Goal: Task Accomplishment & Management: Complete application form

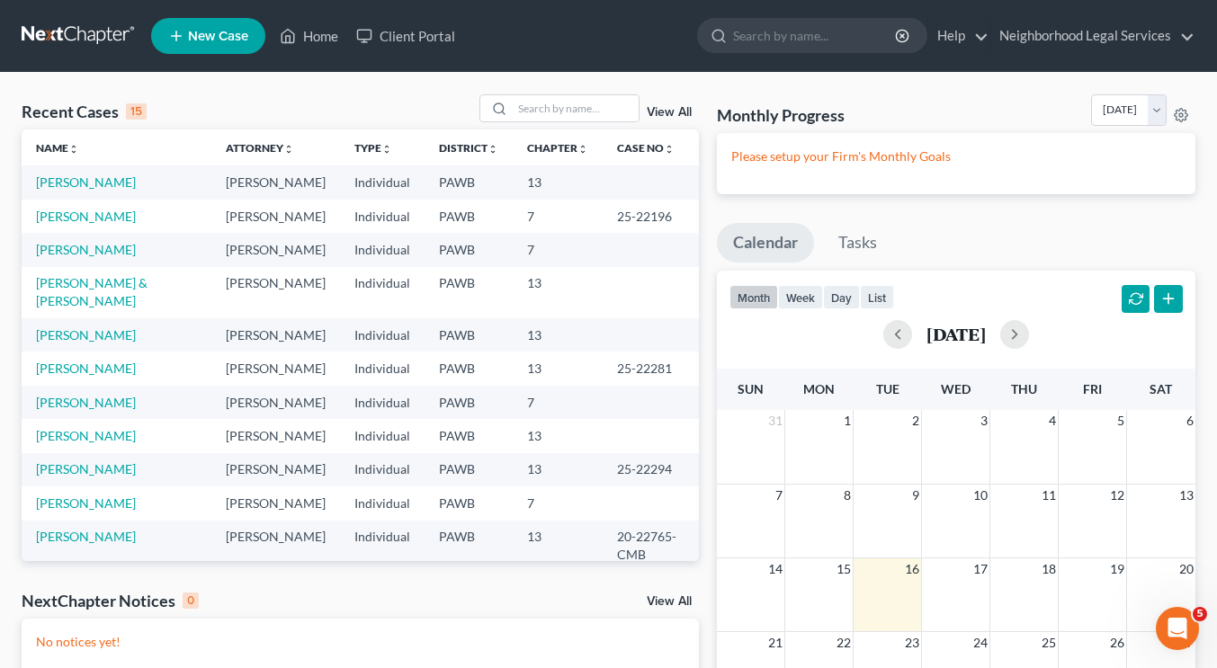
scroll to position [159, 0]
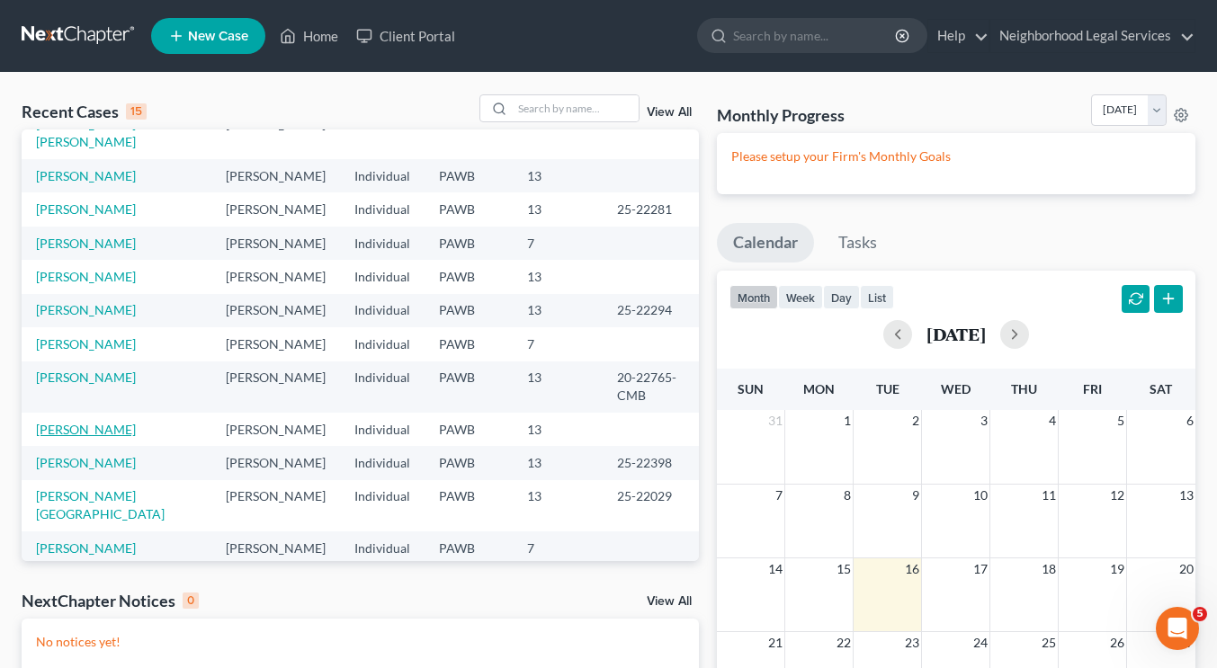
click at [87, 422] on link "Griffin, Elizabeth" at bounding box center [86, 429] width 100 height 15
select select "10"
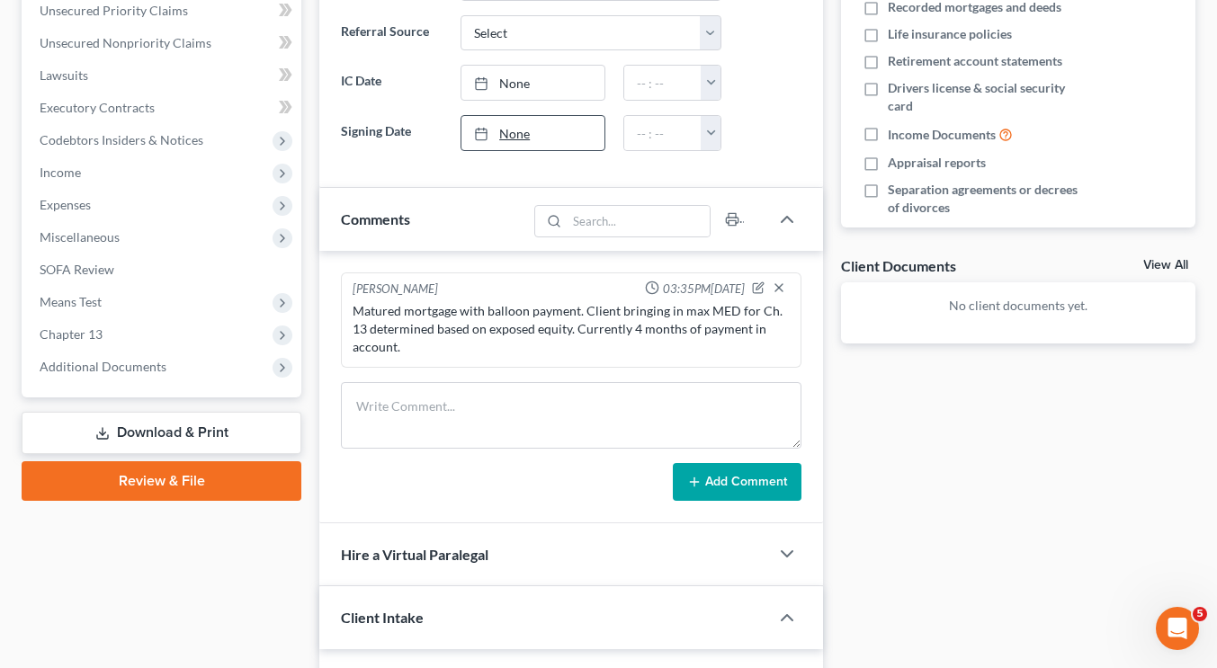
scroll to position [337, 0]
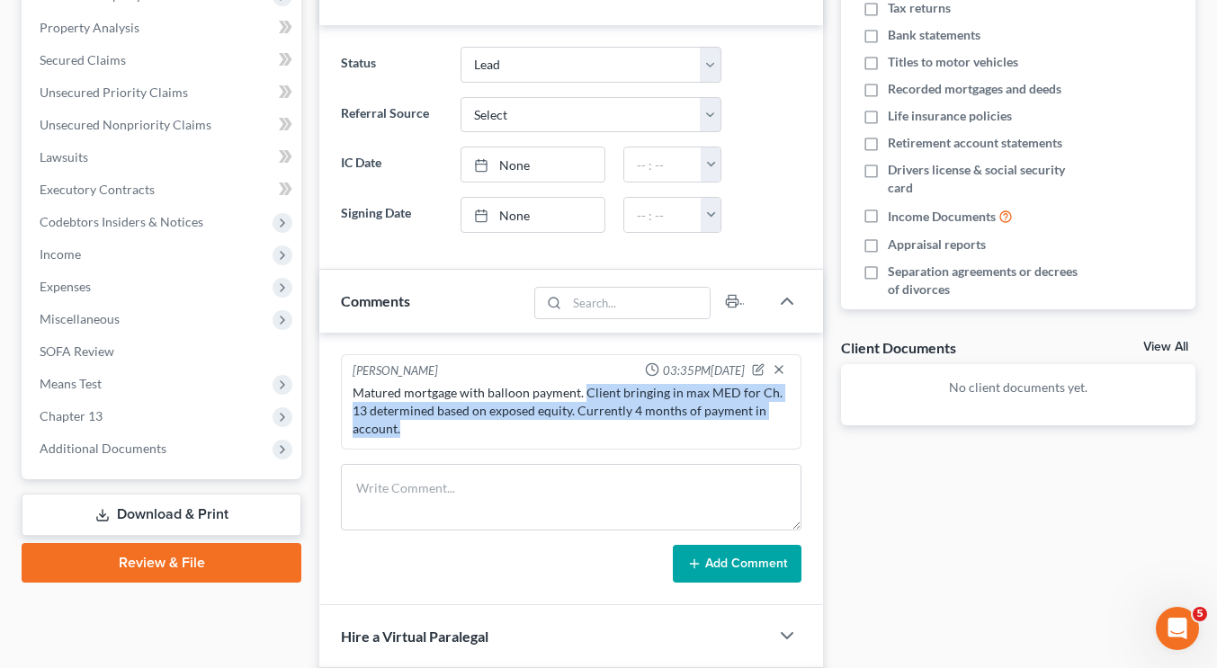
drag, startPoint x: 585, startPoint y: 395, endPoint x: 635, endPoint y: 429, distance: 60.9
click at [635, 429] on div "Matured mortgage with balloon payment. Client bringing in max MED for Ch. 13 de…" at bounding box center [571, 411] width 437 height 54
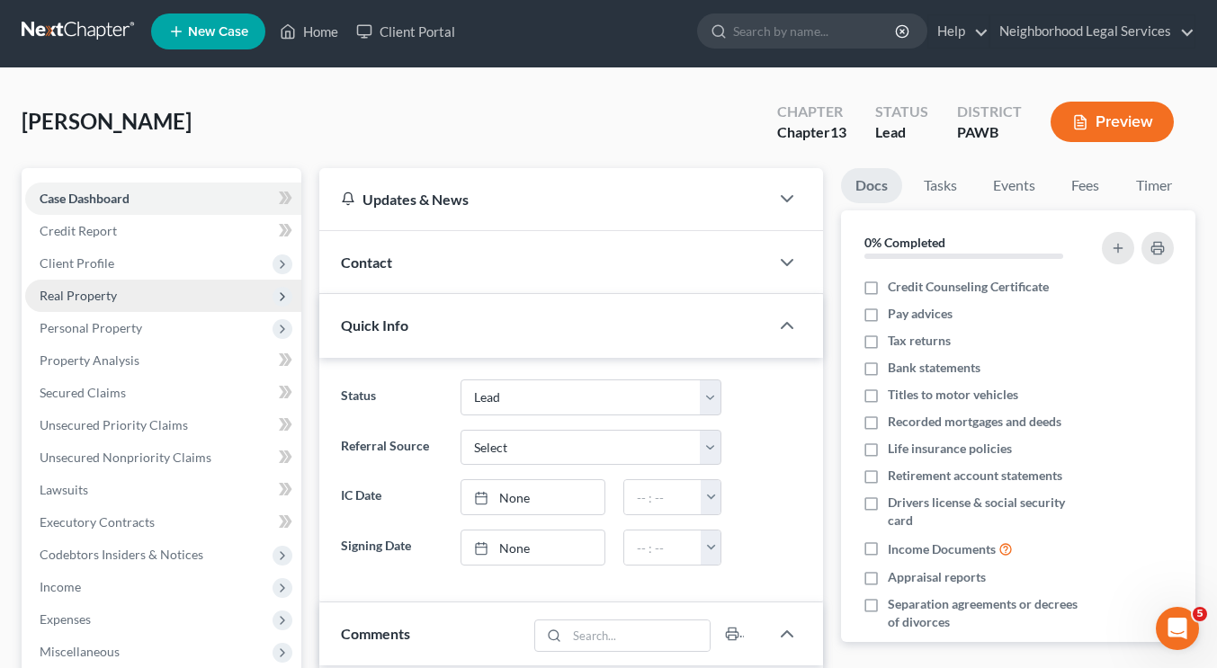
scroll to position [0, 0]
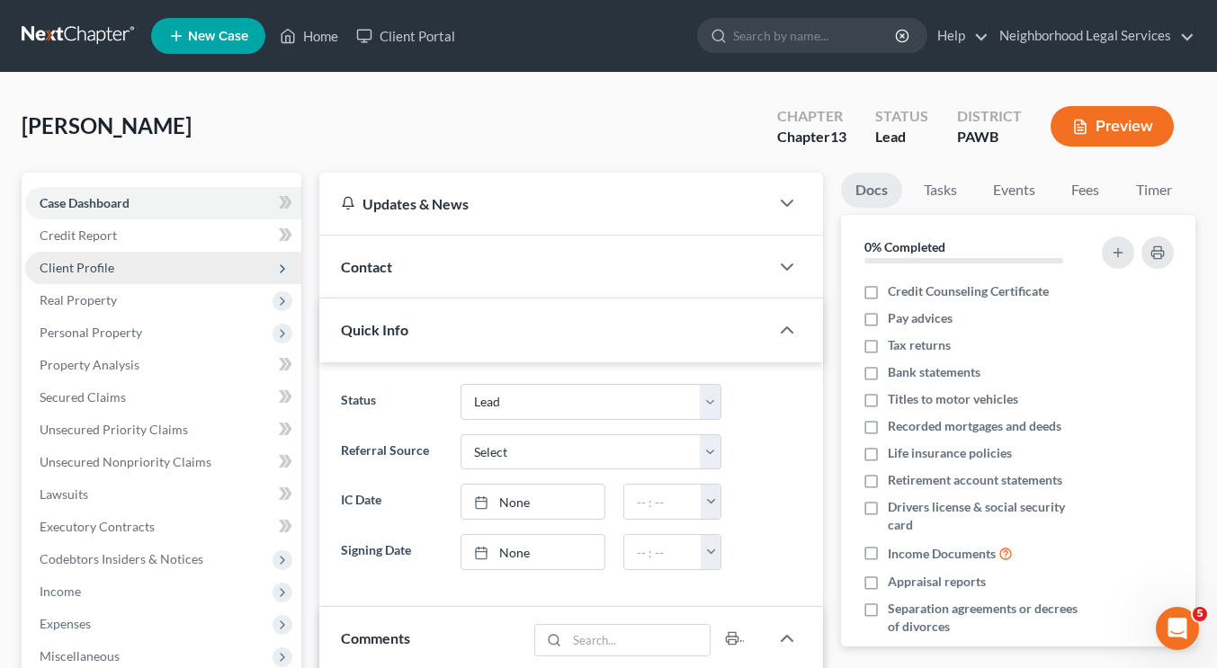
click at [93, 260] on span "Client Profile" at bounding box center [77, 267] width 75 height 15
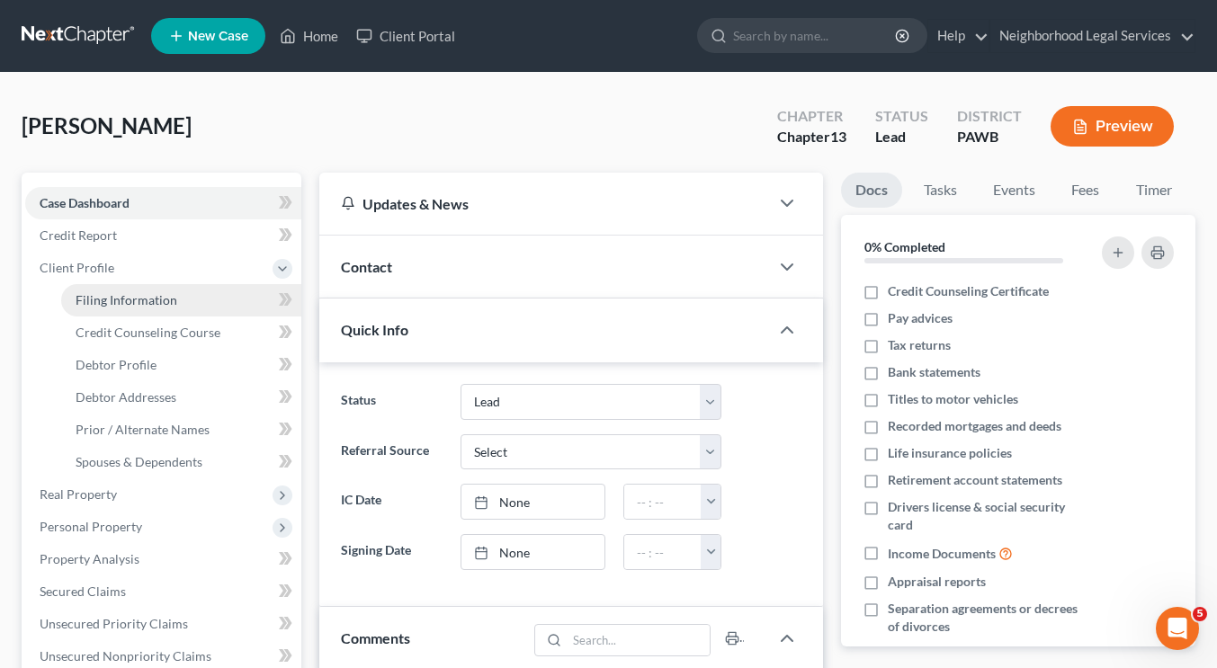
click at [105, 306] on span "Filing Information" at bounding box center [127, 299] width 102 height 15
select select "1"
select select "0"
select select "3"
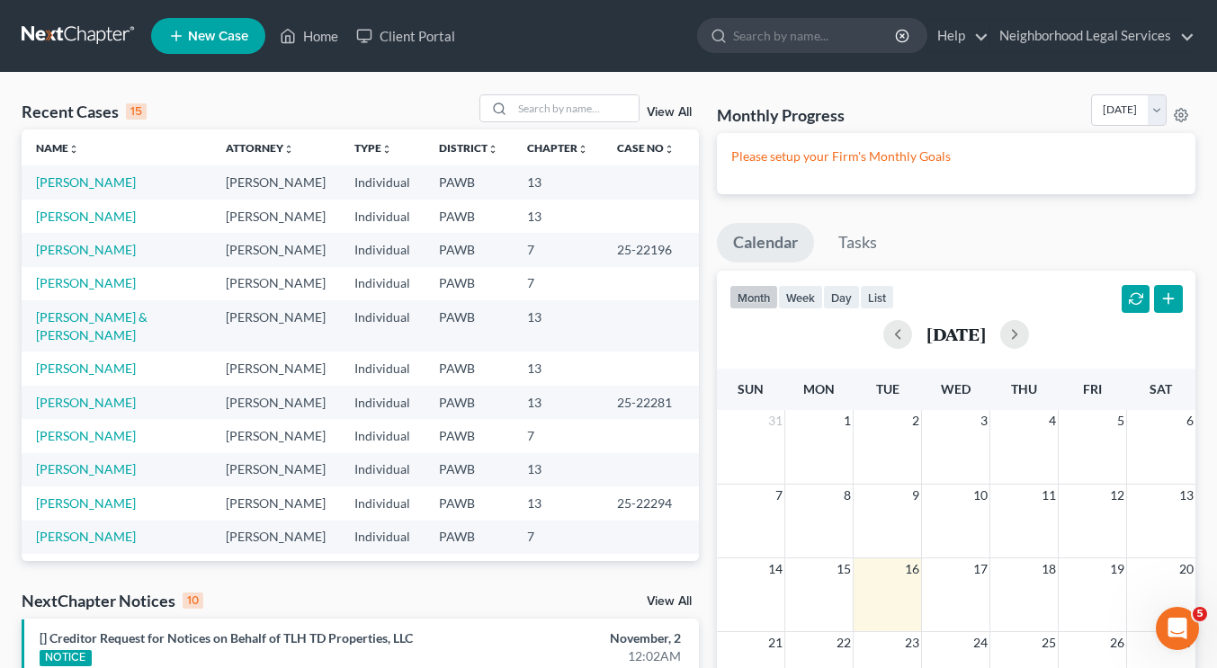
drag, startPoint x: 0, startPoint y: 0, endPoint x: 433, endPoint y: 366, distance: 566.7
drag, startPoint x: 433, startPoint y: 366, endPoint x: 554, endPoint y: 594, distance: 257.9
click at [554, 594] on div "NextChapter Notices 10 View All" at bounding box center [360, 604] width 677 height 29
click at [91, 187] on link "Griffin, Elizabeth" at bounding box center [86, 181] width 100 height 15
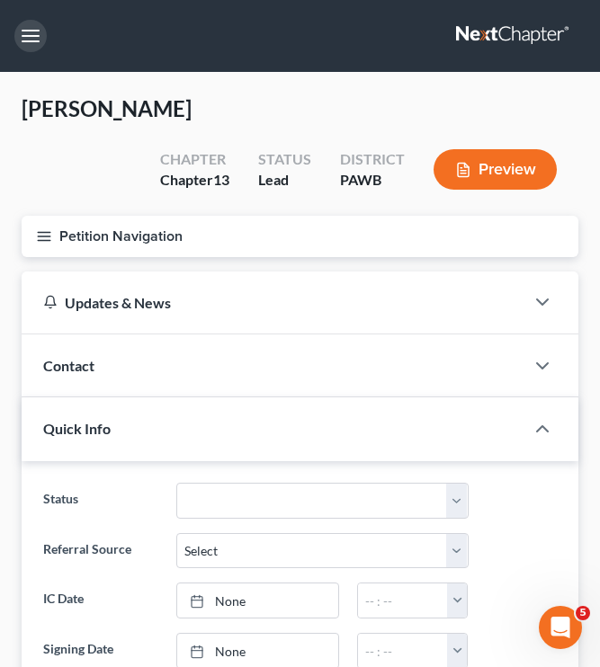
click at [25, 28] on button "button" at bounding box center [30, 36] width 32 height 32
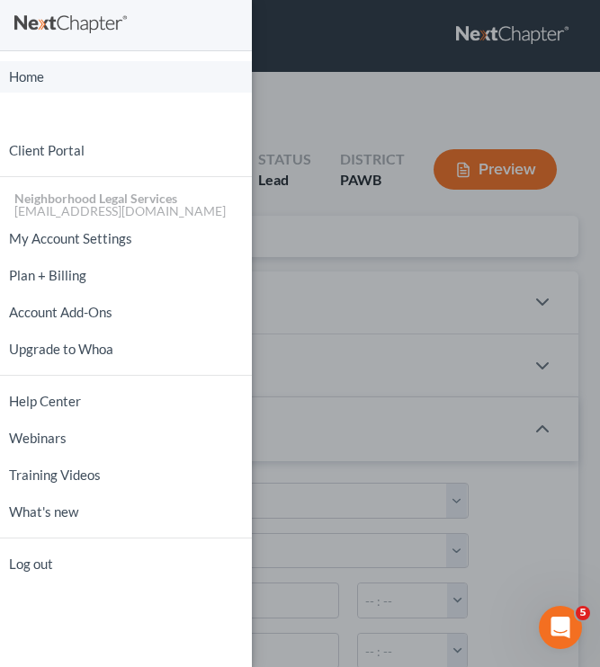
click at [24, 84] on link "Home" at bounding box center [126, 76] width 252 height 31
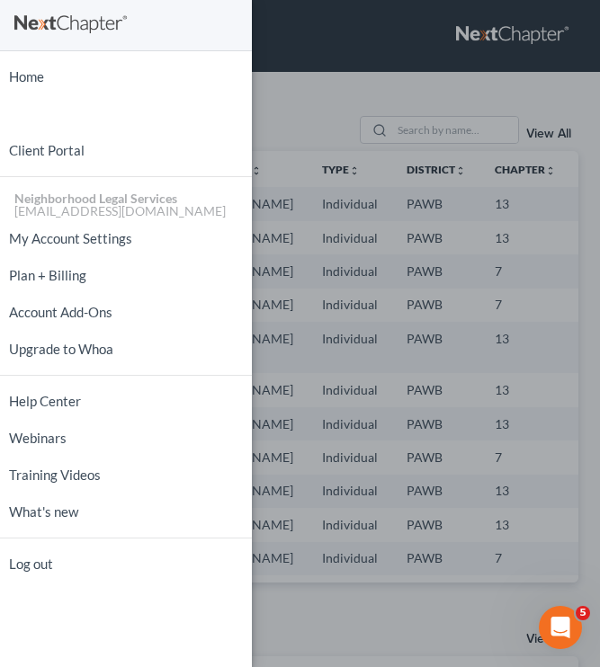
click at [322, 54] on div "Home New Case Client Portal Neighborhood Legal Services [EMAIL_ADDRESS][DOMAIN_…" at bounding box center [300, 333] width 600 height 667
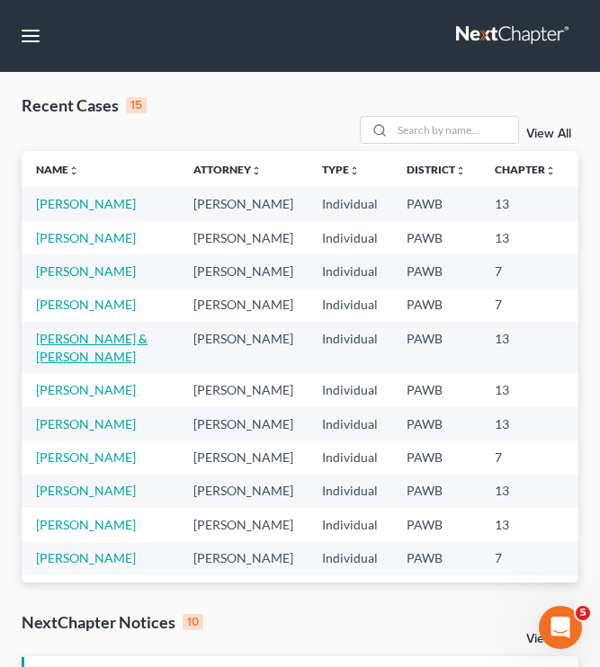
click at [56, 364] on link "[PERSON_NAME] & [PERSON_NAME]" at bounding box center [92, 347] width 112 height 33
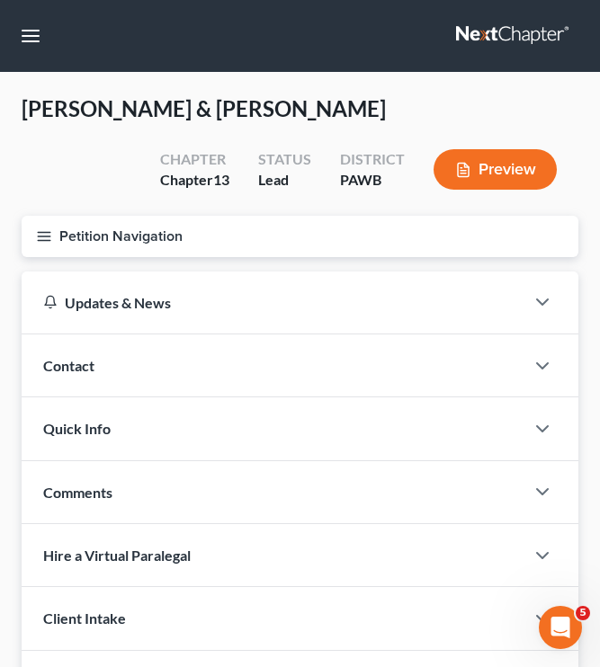
click at [115, 245] on button "Petition Navigation" at bounding box center [300, 236] width 557 height 41
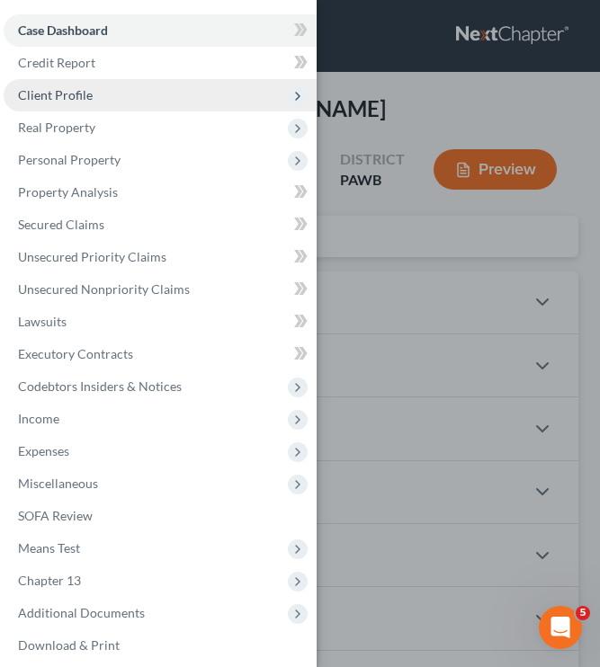
click at [140, 103] on span "Client Profile" at bounding box center [160, 95] width 313 height 32
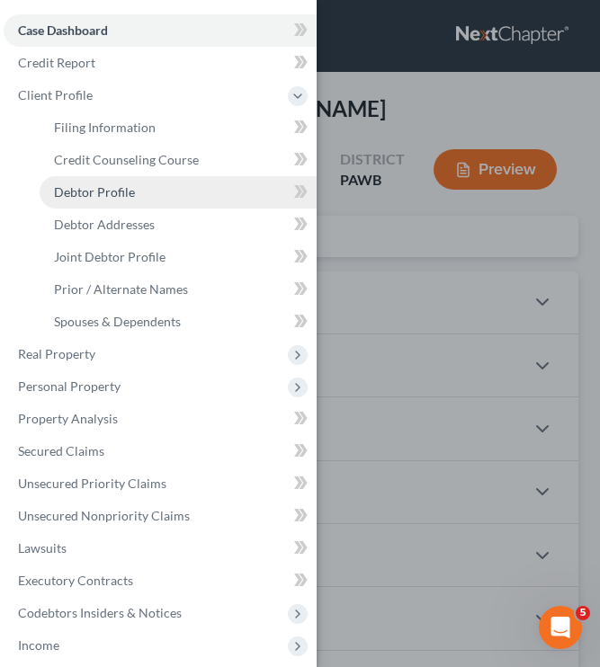
click at [124, 191] on span "Debtor Profile" at bounding box center [94, 191] width 81 height 15
select select "1"
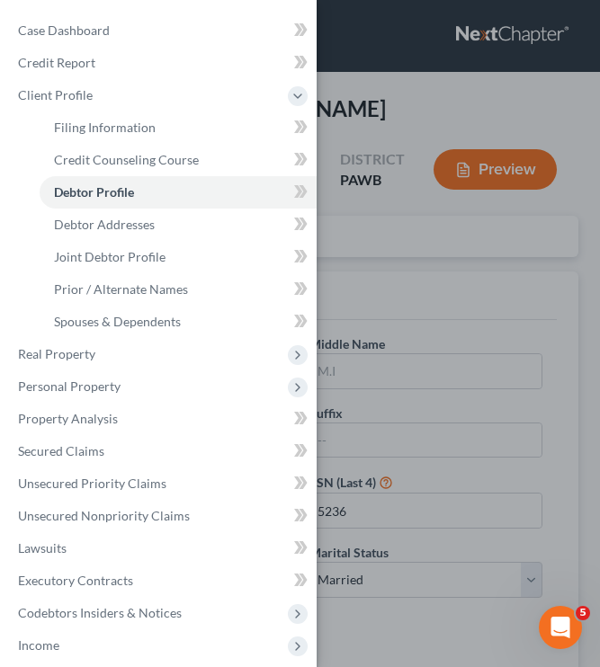
click at [369, 250] on div "Case Dashboard Payments Invoices Payments Payments Credit Report Client Profile" at bounding box center [300, 333] width 600 height 667
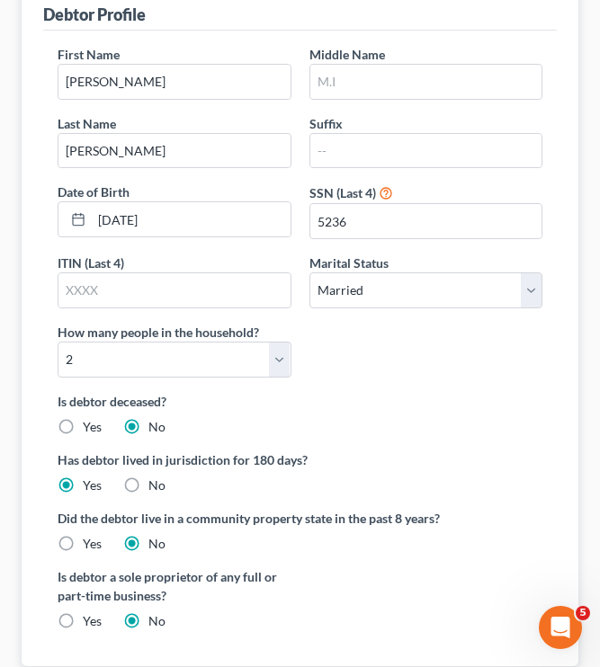
scroll to position [290, 0]
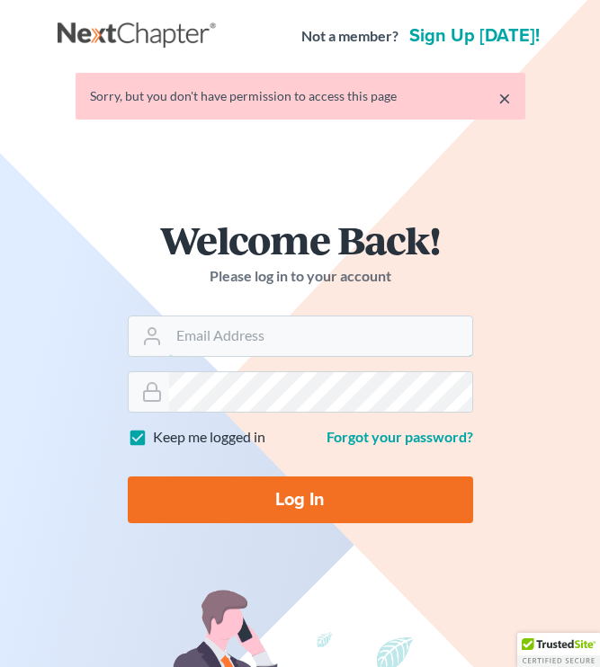
type input "[EMAIL_ADDRESS][DOMAIN_NAME]"
click at [416, 505] on input "Log In" at bounding box center [300, 500] width 345 height 47
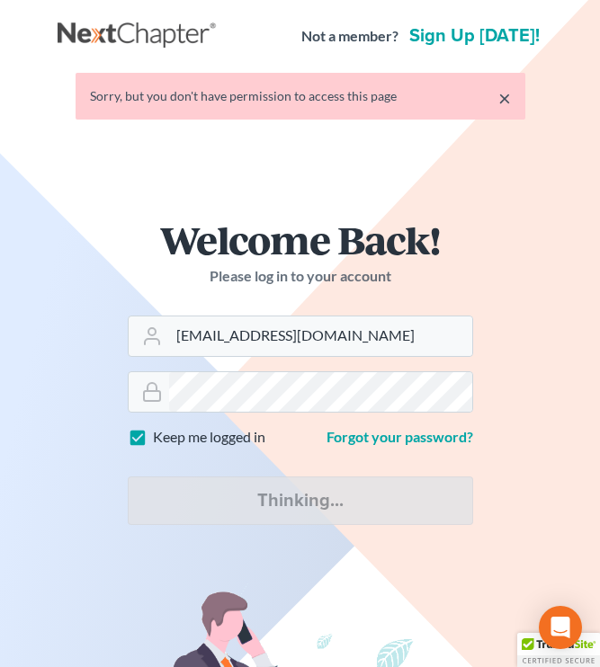
type input "Thinking..."
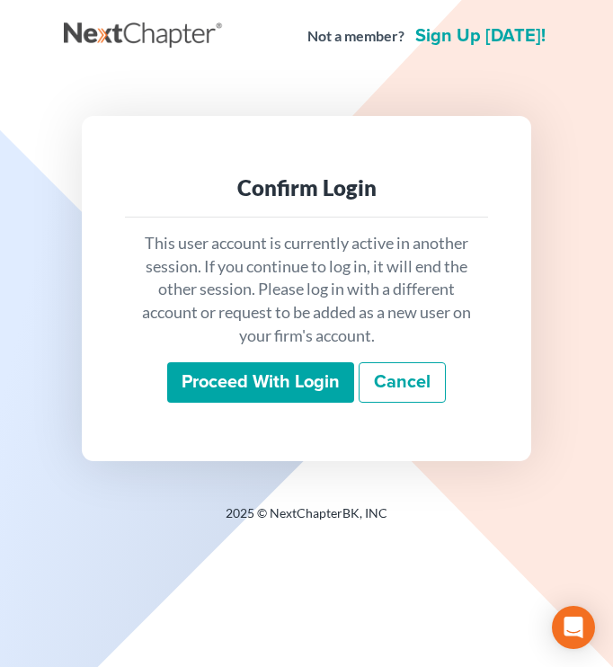
click at [275, 383] on input "Proceed with login" at bounding box center [260, 382] width 187 height 41
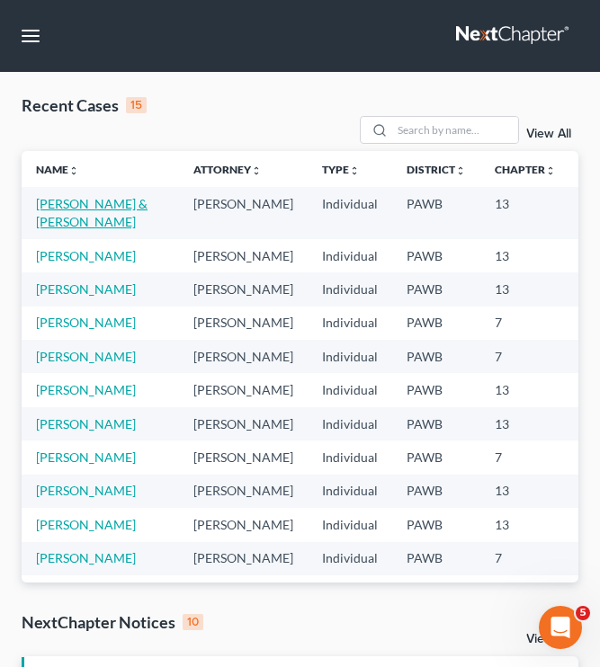
click at [53, 226] on link "[PERSON_NAME] & [PERSON_NAME]" at bounding box center [92, 212] width 112 height 33
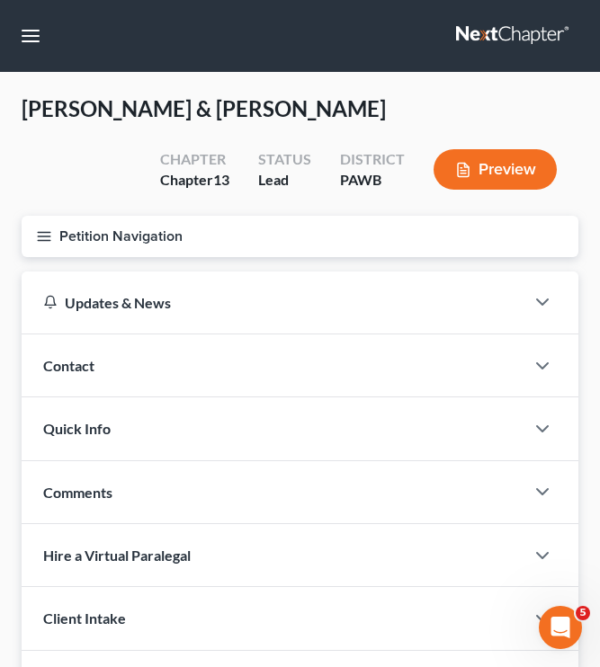
click at [195, 237] on button "Petition Navigation" at bounding box center [300, 236] width 557 height 41
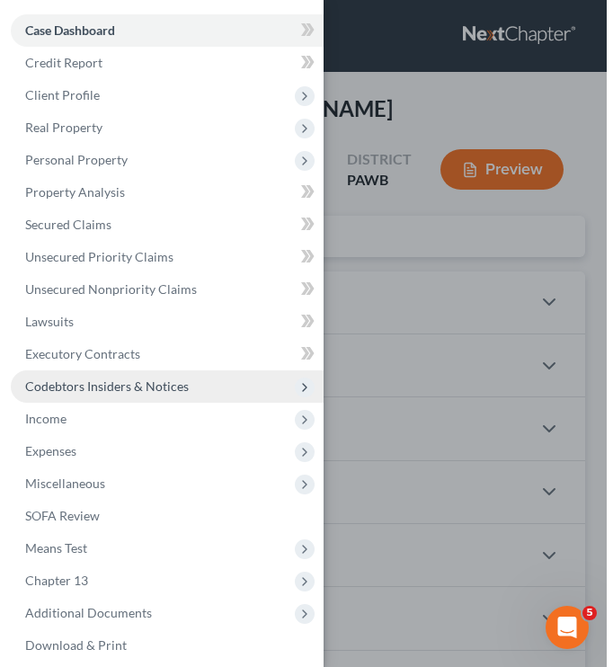
scroll to position [41, 0]
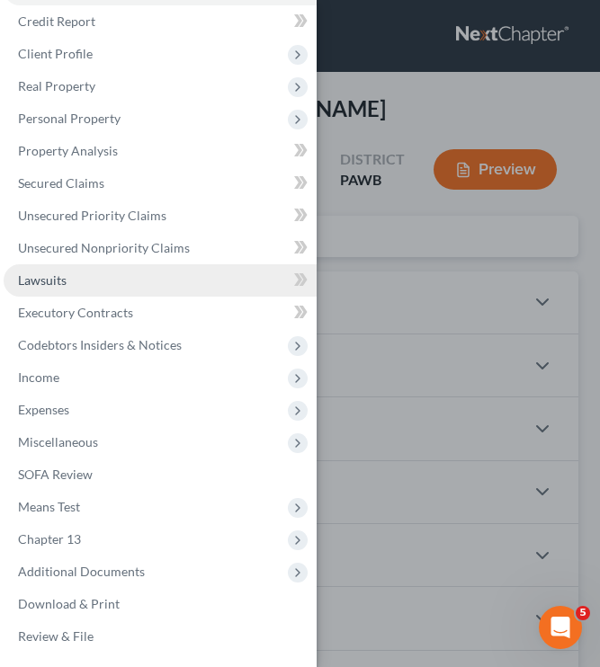
click at [151, 292] on link "Lawsuits" at bounding box center [160, 280] width 313 height 32
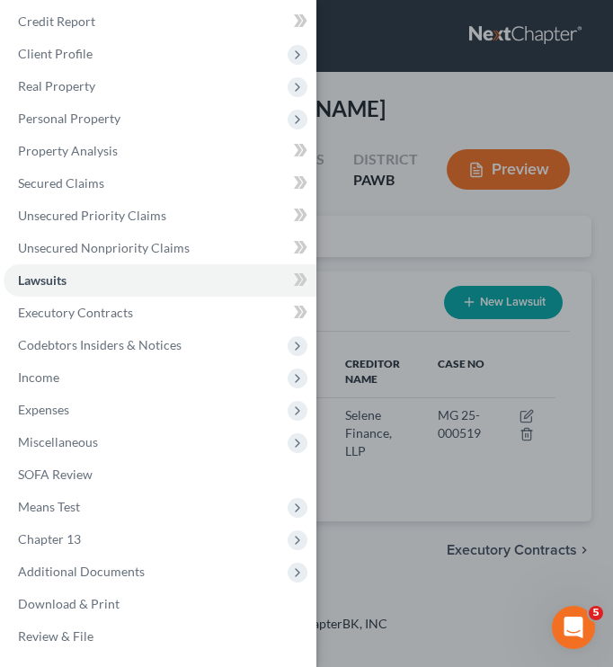
click at [338, 239] on div "Case Dashboard Payments Invoices Payments Payments Credit Report Client Profile" at bounding box center [306, 333] width 613 height 667
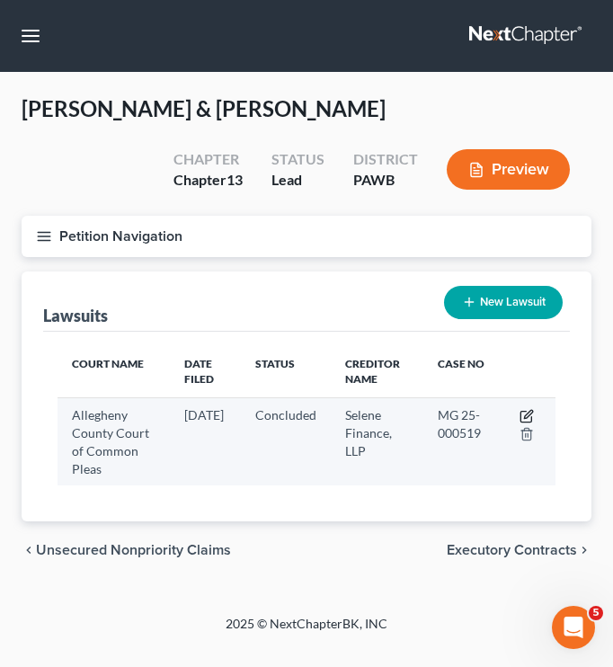
click at [524, 417] on icon "button" at bounding box center [528, 414] width 8 height 8
select select "39"
select select "2"
select select "39"
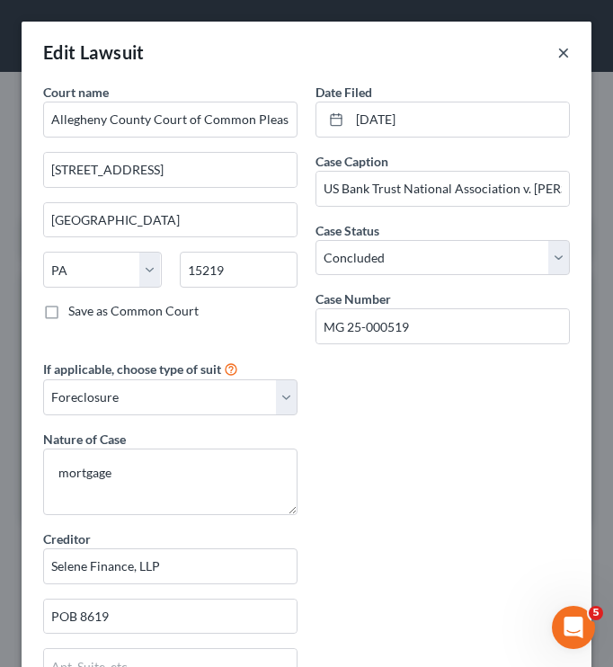
click at [558, 61] on button "×" at bounding box center [564, 52] width 13 height 22
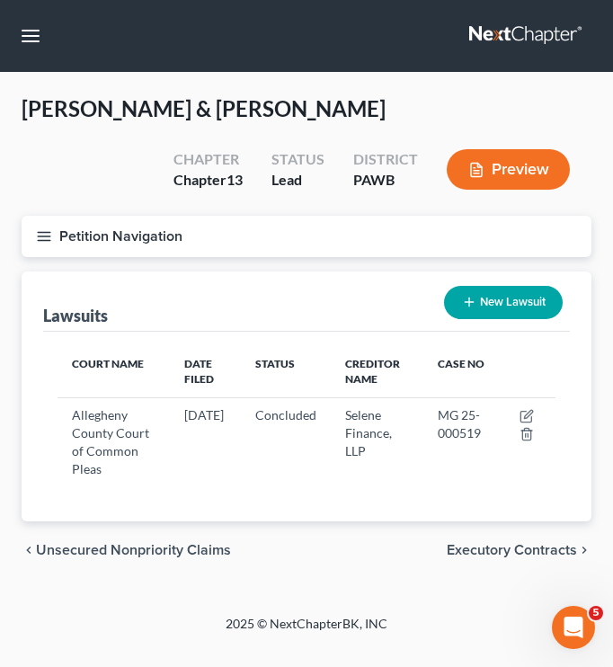
click at [60, 230] on button "Petition Navigation" at bounding box center [307, 236] width 570 height 41
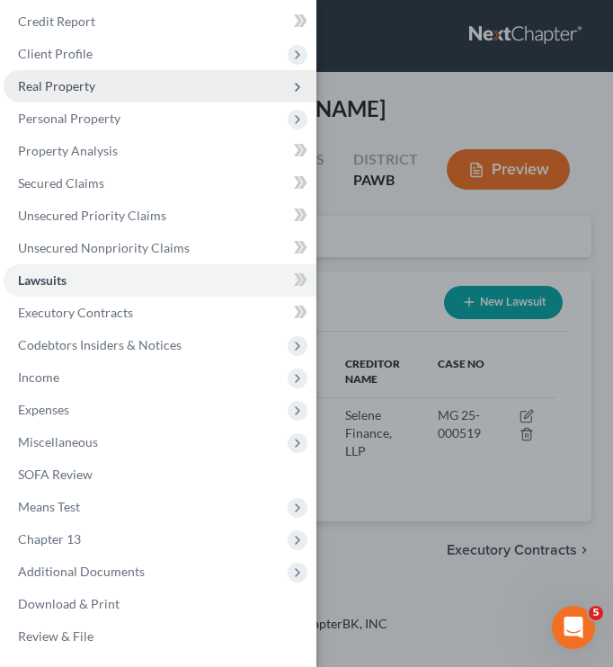
click at [93, 94] on span "Real Property" at bounding box center [160, 86] width 313 height 32
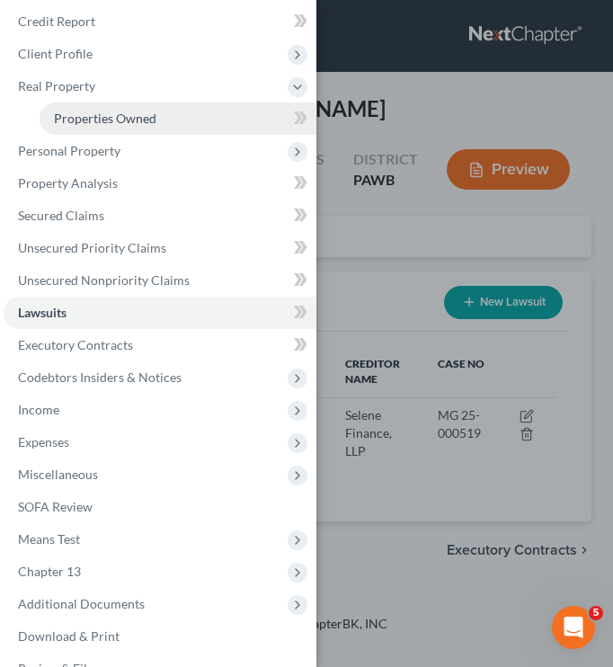
click at [90, 120] on span "Properties Owned" at bounding box center [105, 118] width 103 height 15
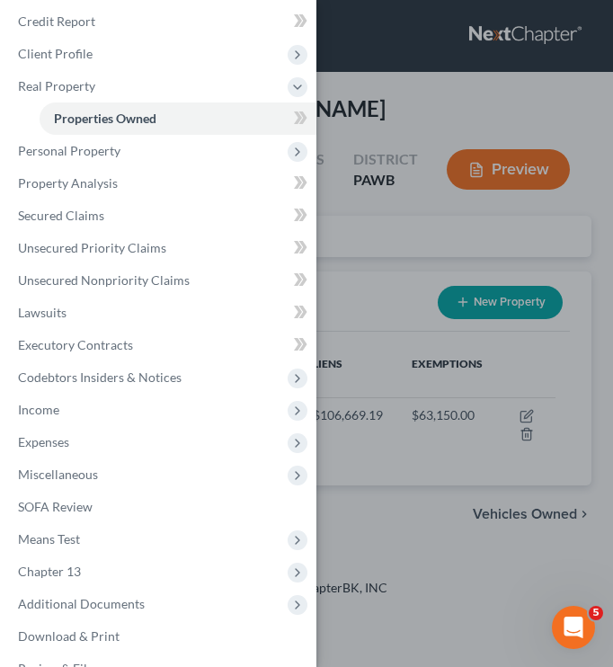
click at [354, 260] on div "Case Dashboard Payments Invoices Payments Payments Credit Report Client Profile" at bounding box center [306, 333] width 613 height 667
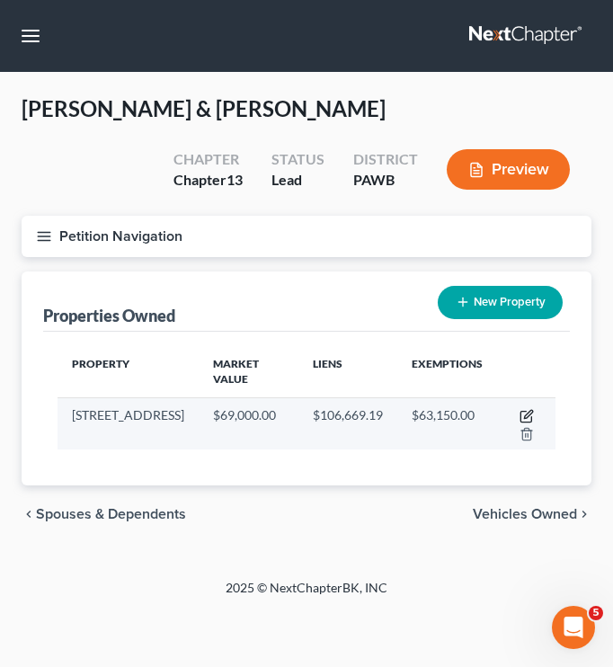
click at [529, 416] on icon "button" at bounding box center [528, 414] width 8 height 8
select select "39"
select select "2"
select select "0"
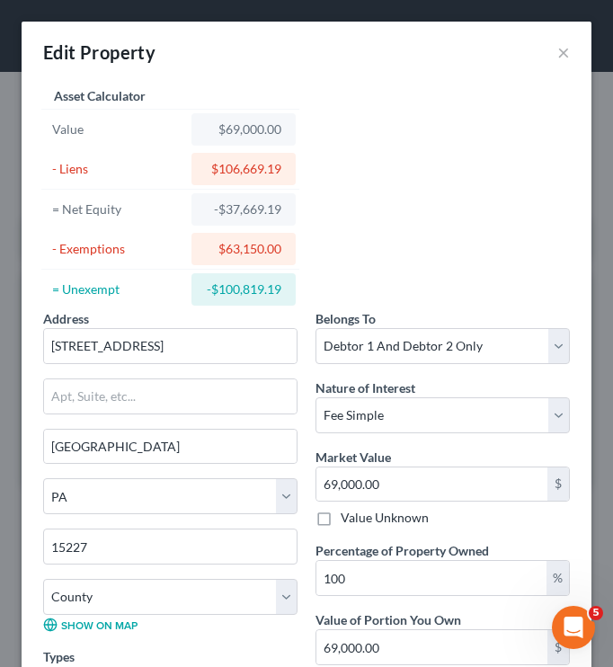
scroll to position [408, 0]
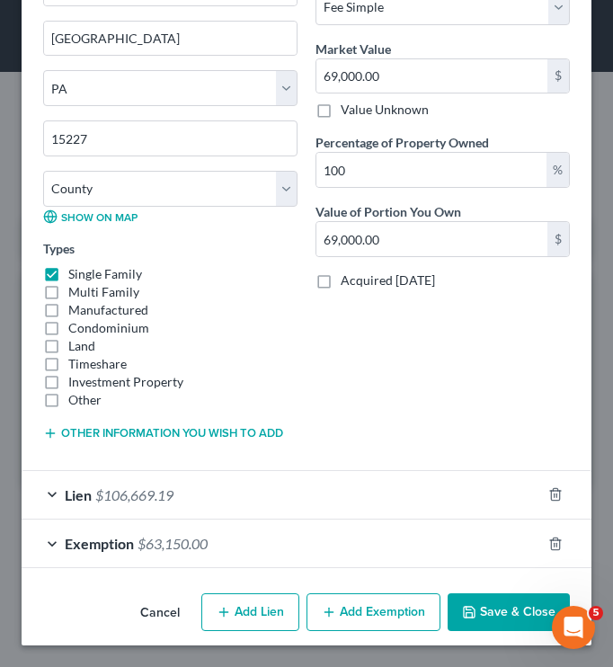
click at [87, 495] on span "Lien" at bounding box center [78, 495] width 27 height 17
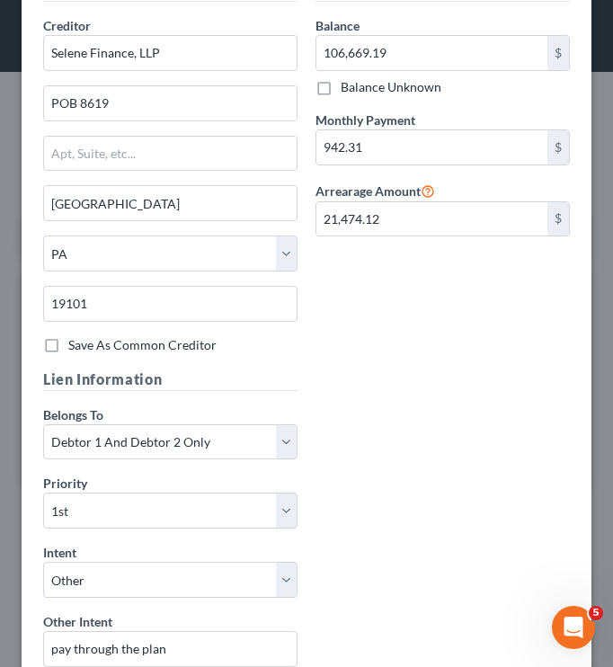
scroll to position [895, 0]
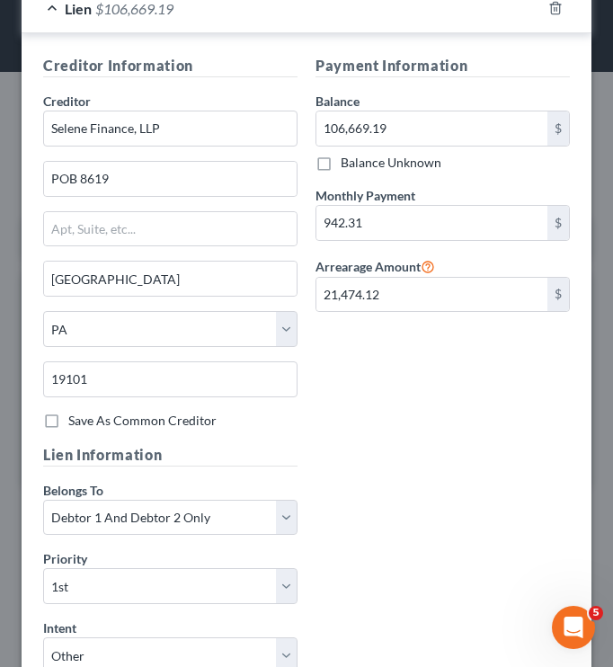
click at [454, 454] on div "Creditor Information Creditor * Selene Finance, LLP POB 8619 [GEOGRAPHIC_DATA] …" at bounding box center [306, 464] width 545 height 819
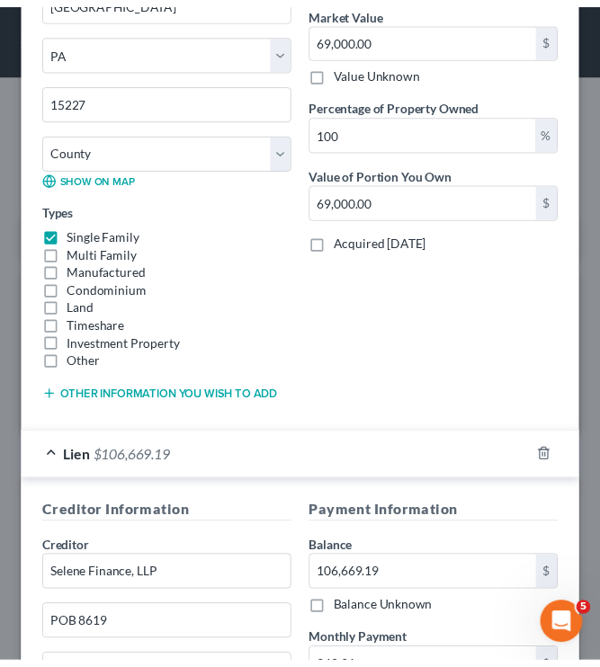
scroll to position [0, 0]
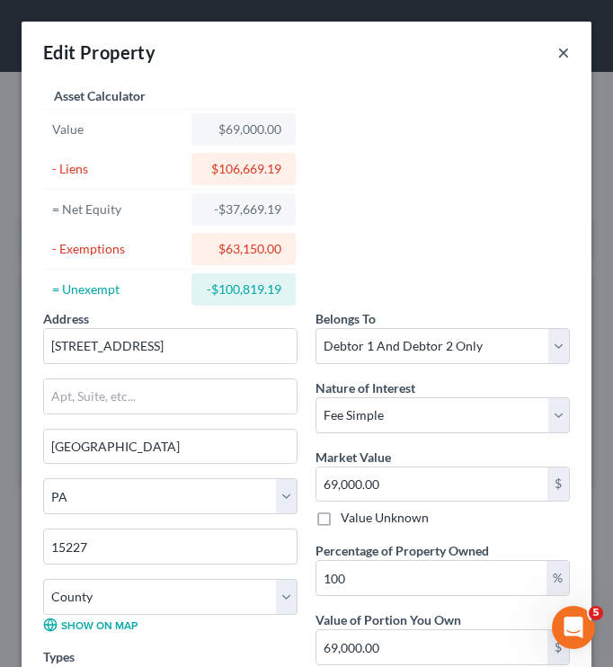
click at [558, 58] on button "×" at bounding box center [564, 52] width 13 height 22
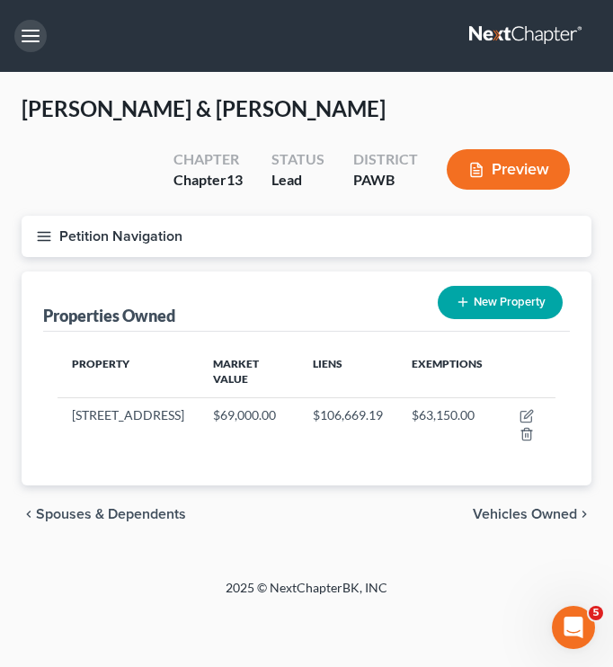
click at [31, 35] on button "button" at bounding box center [30, 36] width 32 height 32
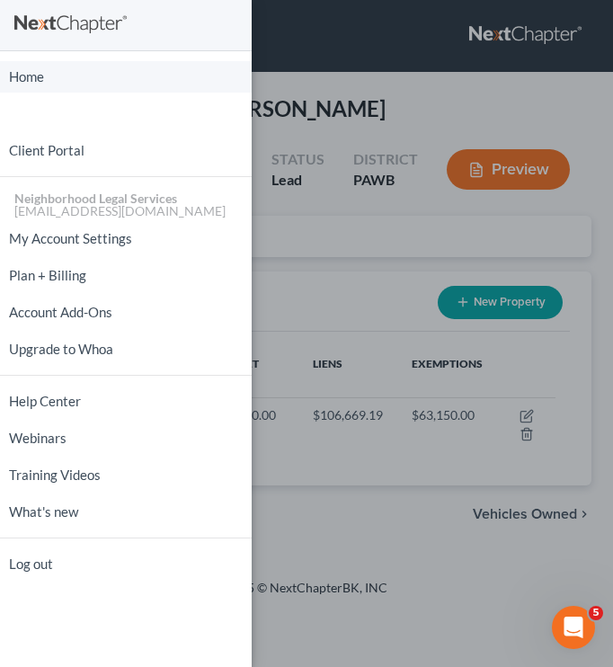
click at [56, 69] on link "Home" at bounding box center [126, 76] width 252 height 31
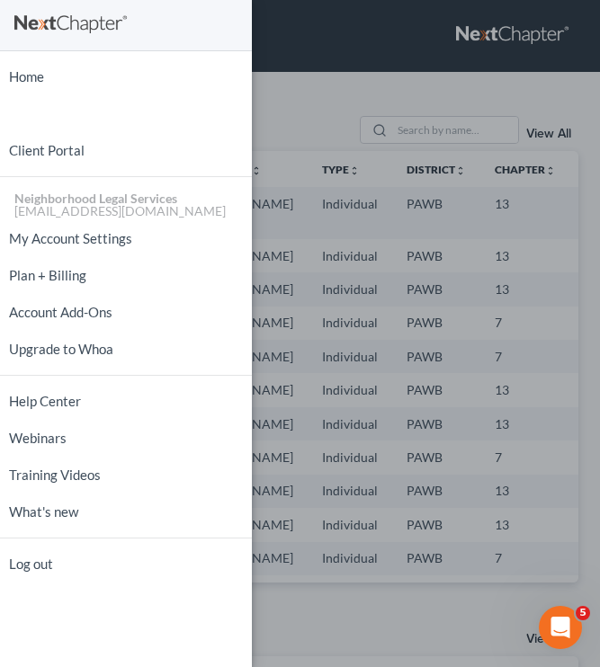
click at [384, 31] on div "Home New Case Client Portal Neighborhood Legal Services [EMAIL_ADDRESS][DOMAIN_…" at bounding box center [300, 333] width 600 height 667
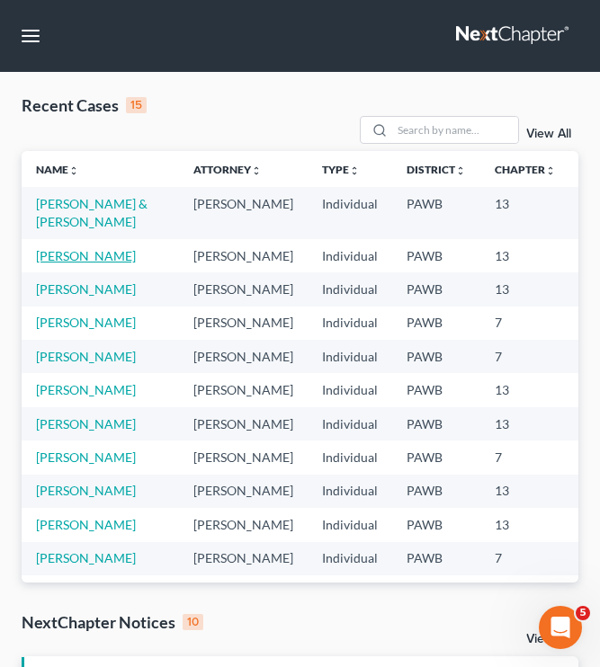
click at [49, 264] on link "[PERSON_NAME]" at bounding box center [86, 255] width 100 height 15
select select "10"
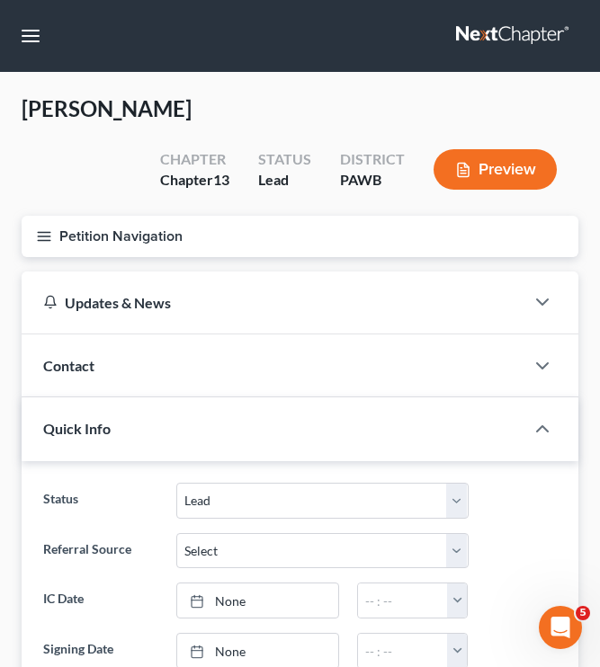
click at [112, 242] on button "Petition Navigation" at bounding box center [300, 236] width 557 height 41
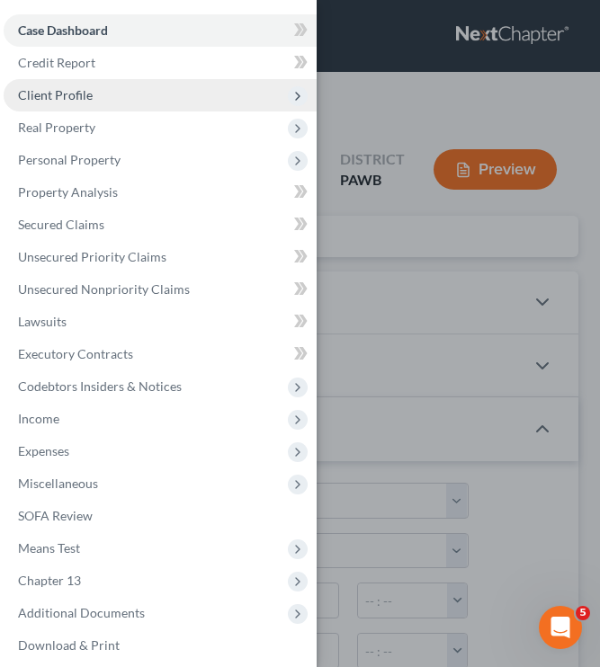
click at [113, 111] on span "Client Profile" at bounding box center [160, 95] width 313 height 32
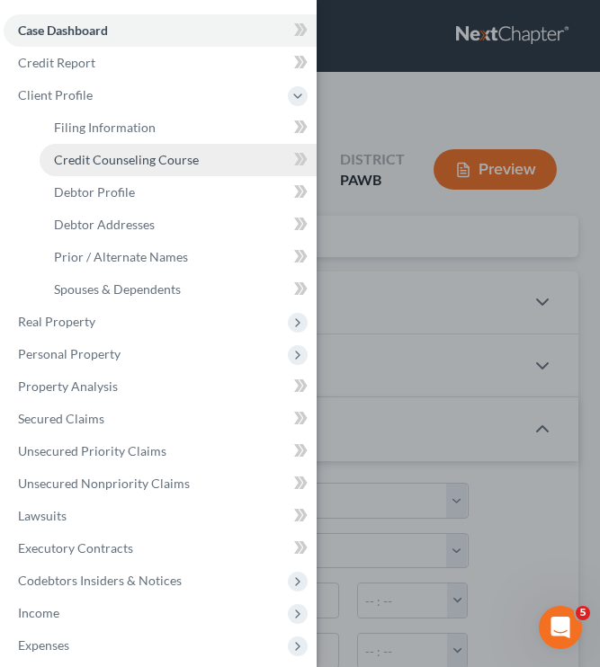
click at [127, 164] on span "Credit Counseling Course" at bounding box center [126, 159] width 145 height 15
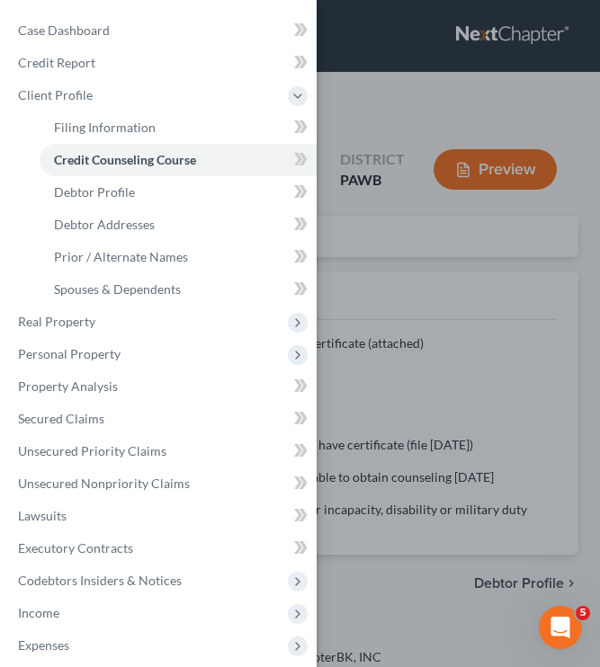
click at [477, 272] on div "Case Dashboard Payments Invoices Payments Payments Credit Report Client Profile" at bounding box center [300, 333] width 600 height 667
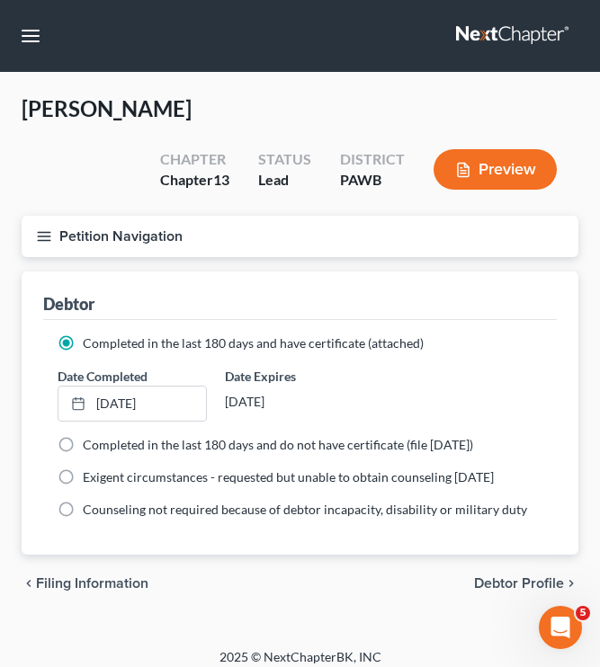
click at [521, 579] on span "Debtor Profile" at bounding box center [519, 583] width 90 height 14
select select "0"
select select "1"
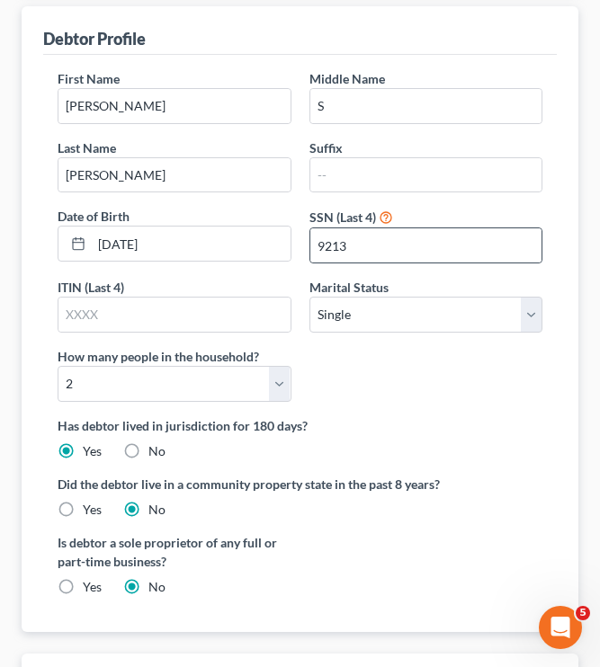
scroll to position [505, 0]
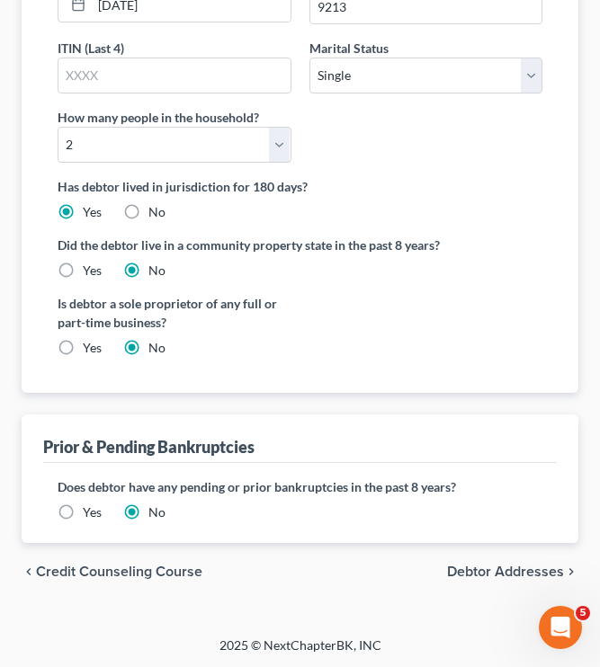
click at [510, 572] on span "Debtor Addresses" at bounding box center [505, 572] width 117 height 14
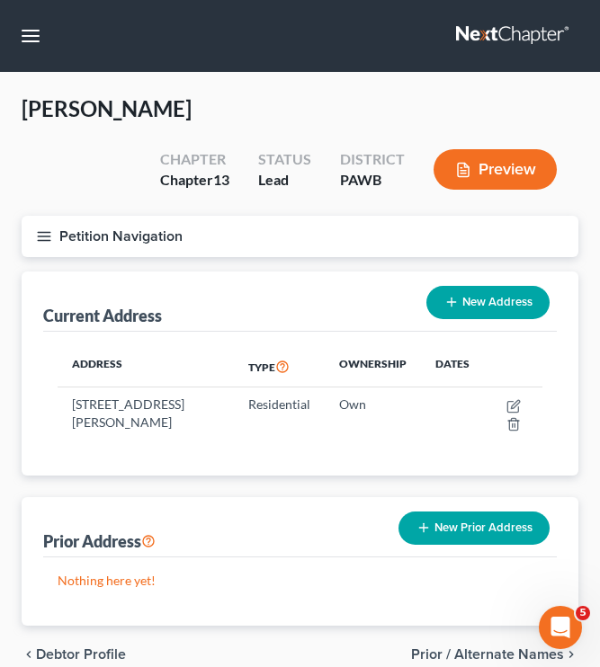
scroll to position [84, 0]
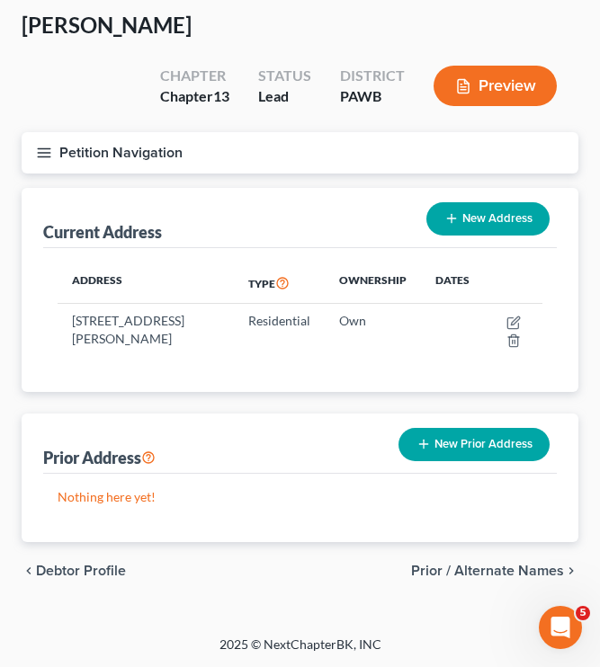
click at [522, 571] on span "Prior / Alternate Names" at bounding box center [487, 571] width 153 height 14
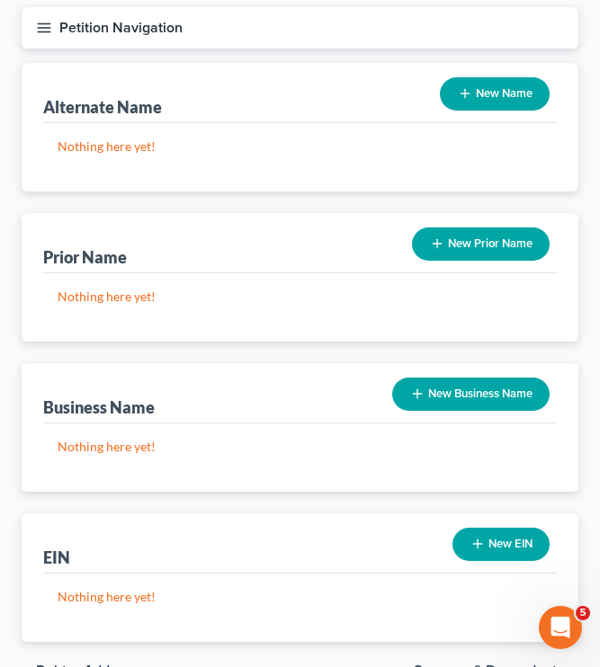
scroll to position [308, 0]
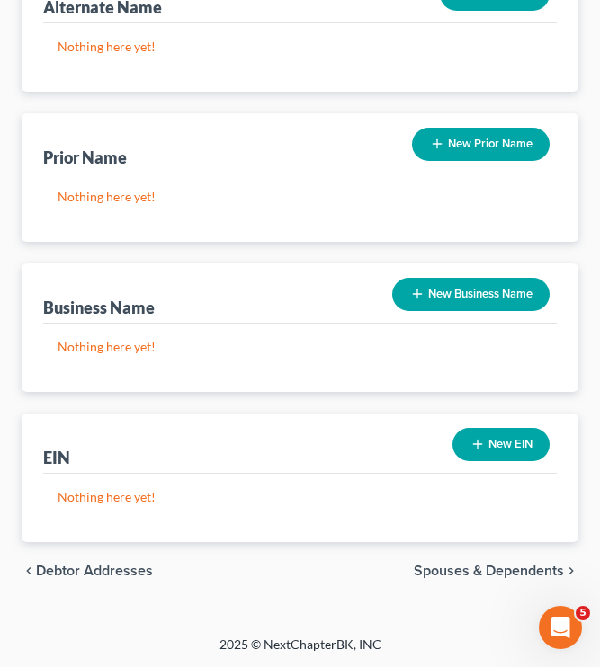
click at [466, 577] on span "Spouses & Dependents" at bounding box center [489, 571] width 150 height 14
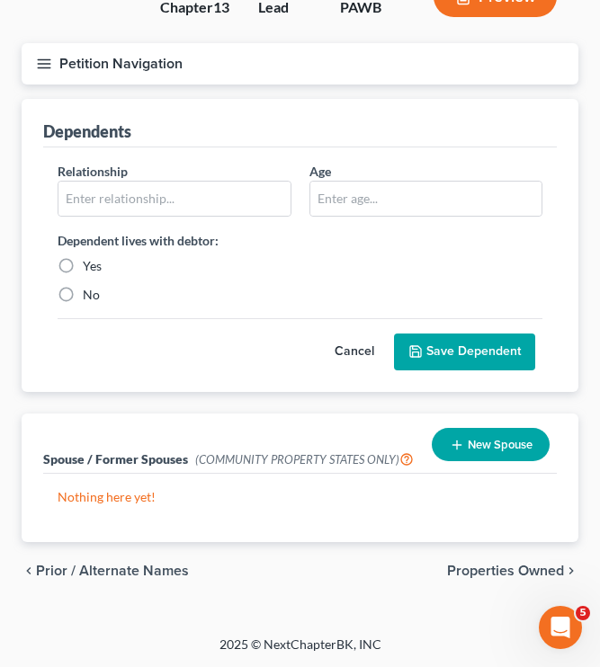
scroll to position [172, 0]
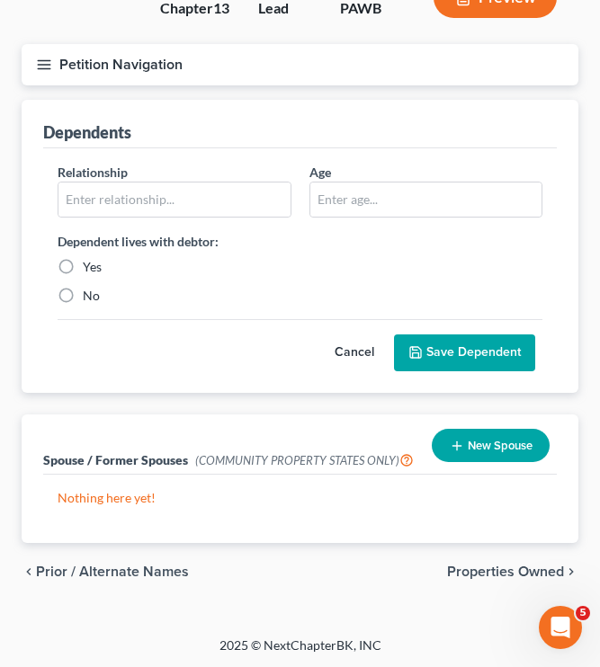
click at [473, 575] on span "Properties Owned" at bounding box center [505, 572] width 117 height 14
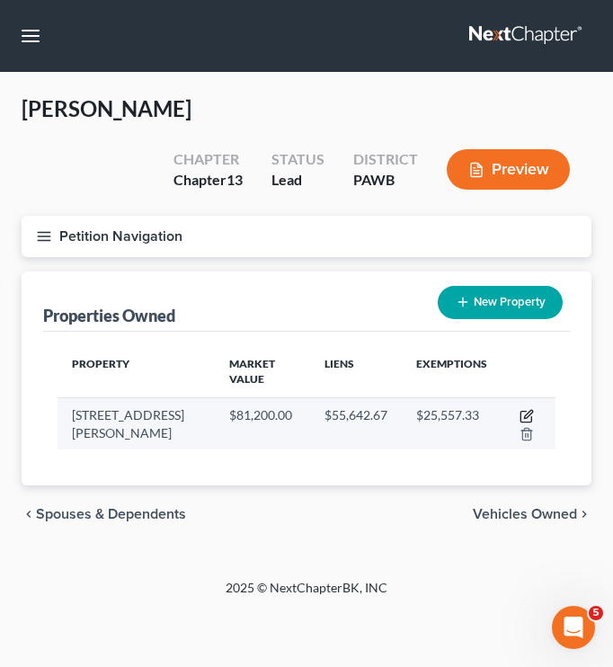
click at [520, 409] on icon "button" at bounding box center [527, 416] width 14 height 14
select select "39"
select select "1"
select select "0"
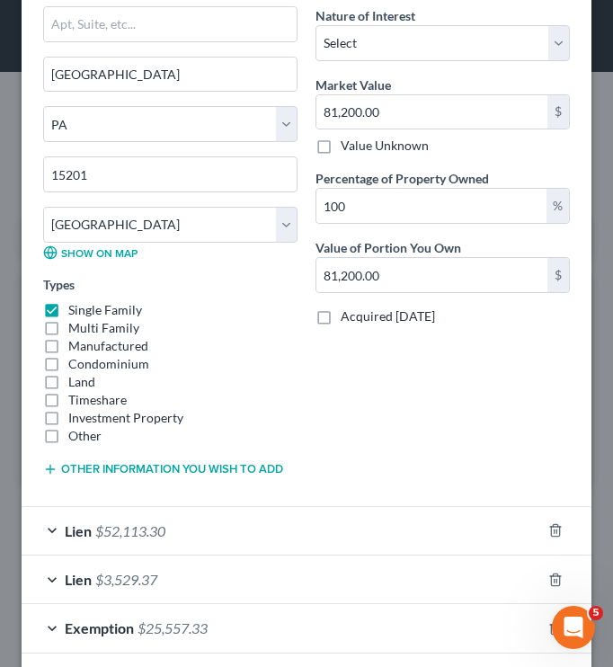
scroll to position [457, 0]
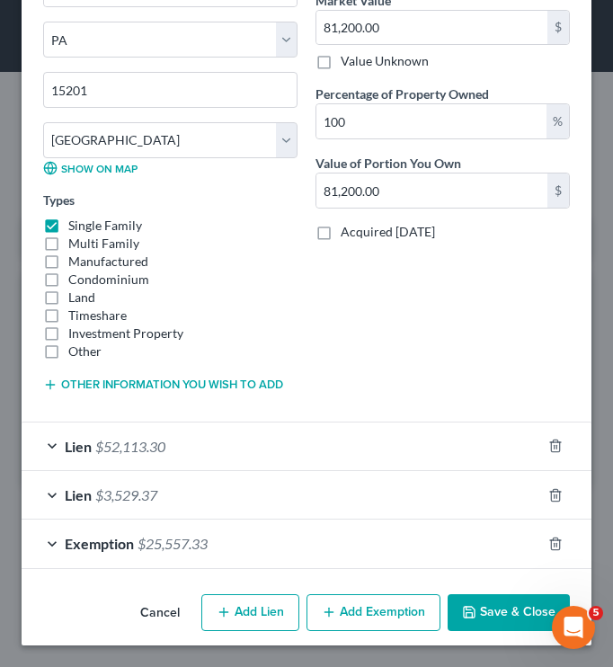
click at [290, 435] on div "Lien $52,113.30" at bounding box center [282, 447] width 520 height 48
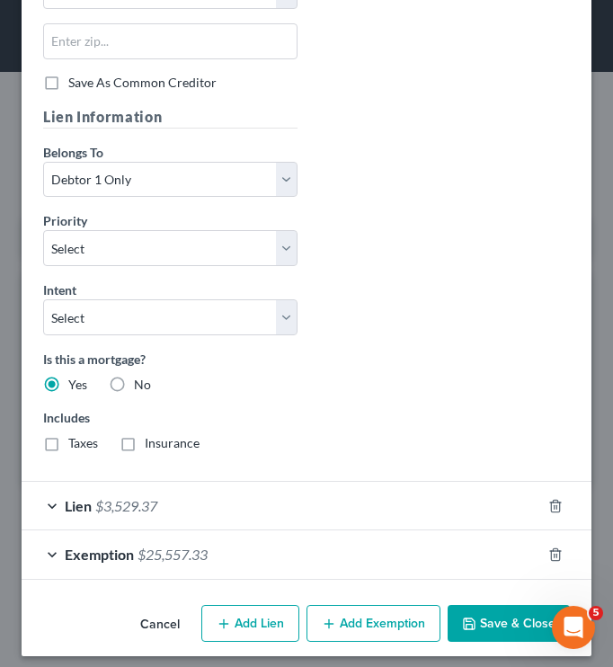
scroll to position [1244, 0]
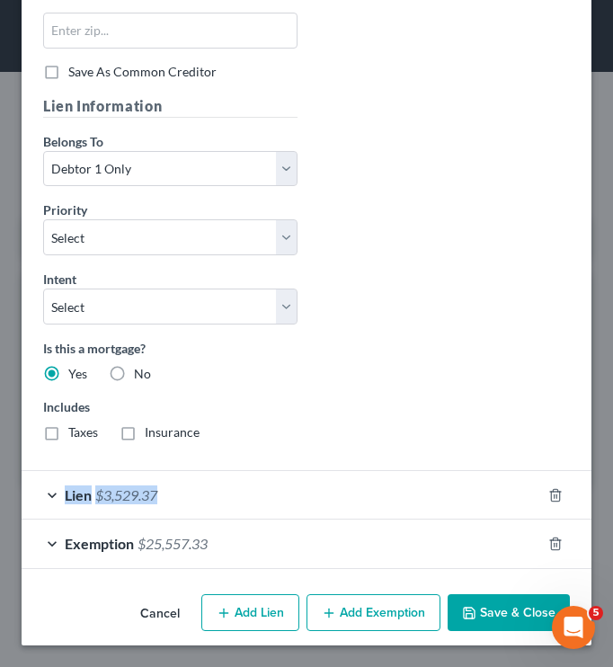
drag, startPoint x: 286, startPoint y: 469, endPoint x: 273, endPoint y: 501, distance: 34.7
click at [273, 501] on div "Lien $52,113.30 Creditor Information Creditor * Select Portfolio Servicing Stat…" at bounding box center [307, 102] width 570 height 934
click at [273, 501] on div "Lien $3,529.37" at bounding box center [282, 495] width 520 height 48
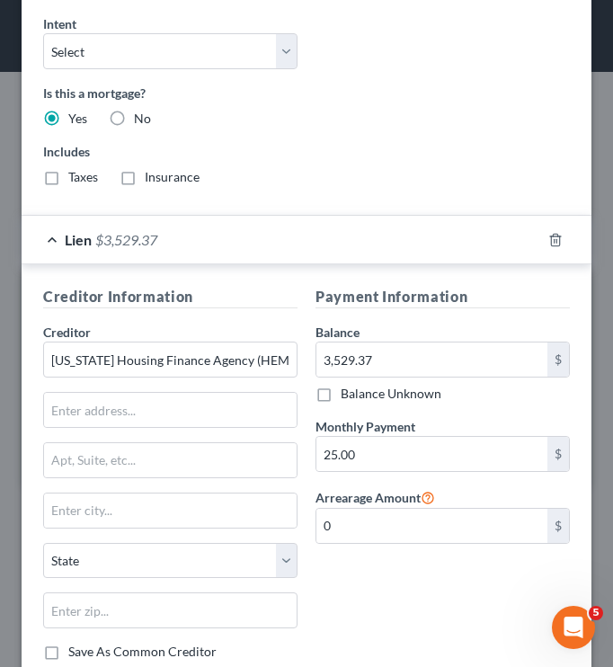
scroll to position [1498, 0]
click at [313, 243] on div "Lien $3,529.37" at bounding box center [282, 241] width 520 height 48
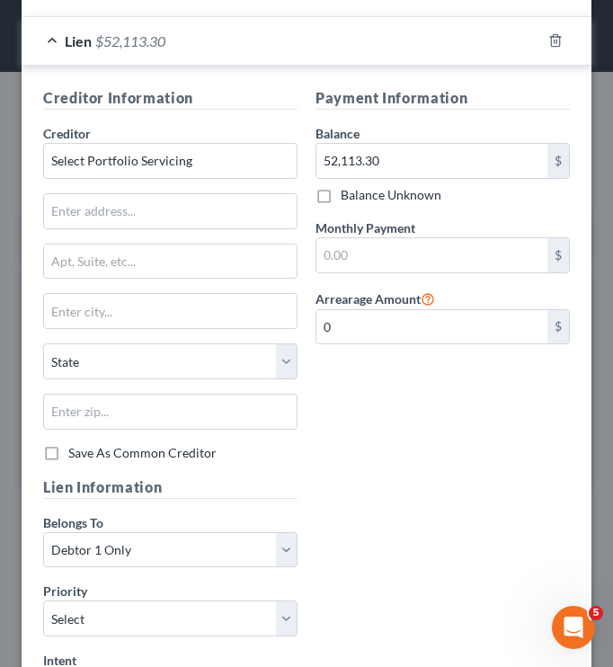
scroll to position [800, 0]
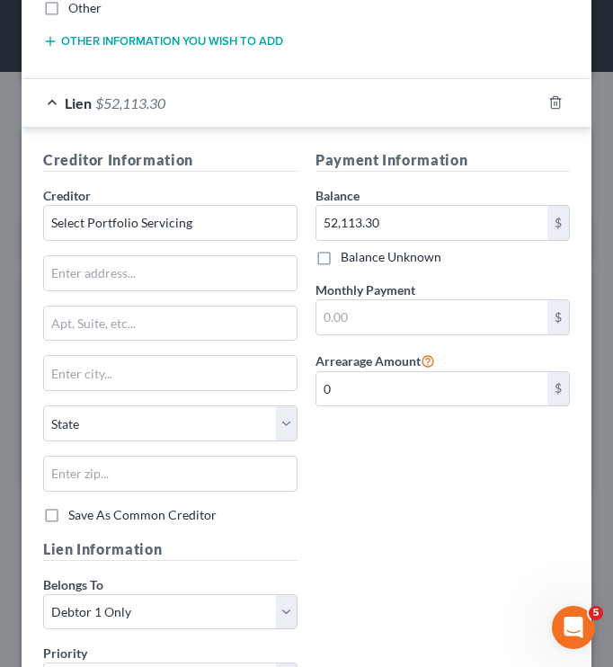
click at [261, 117] on div "Lien $52,113.30" at bounding box center [282, 103] width 520 height 48
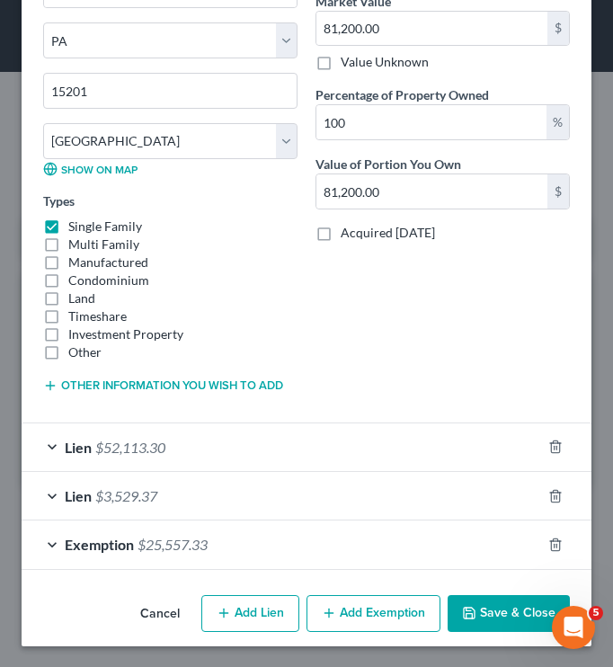
scroll to position [457, 0]
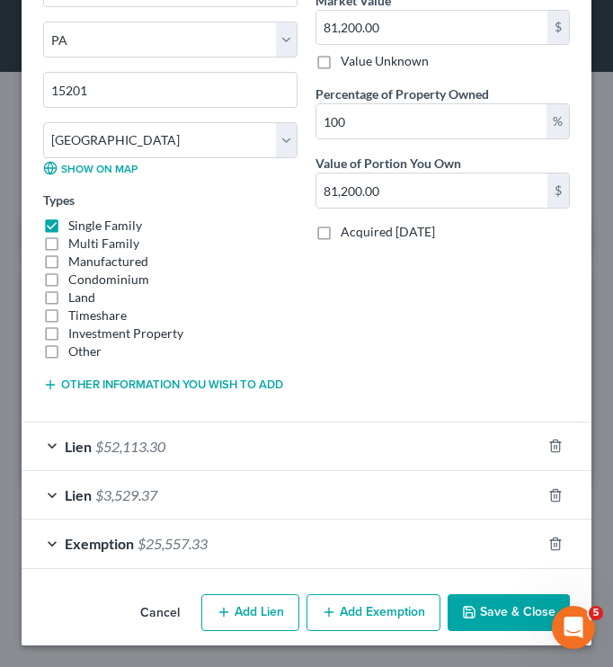
click at [261, 447] on div "Lien $52,113.30" at bounding box center [282, 447] width 520 height 48
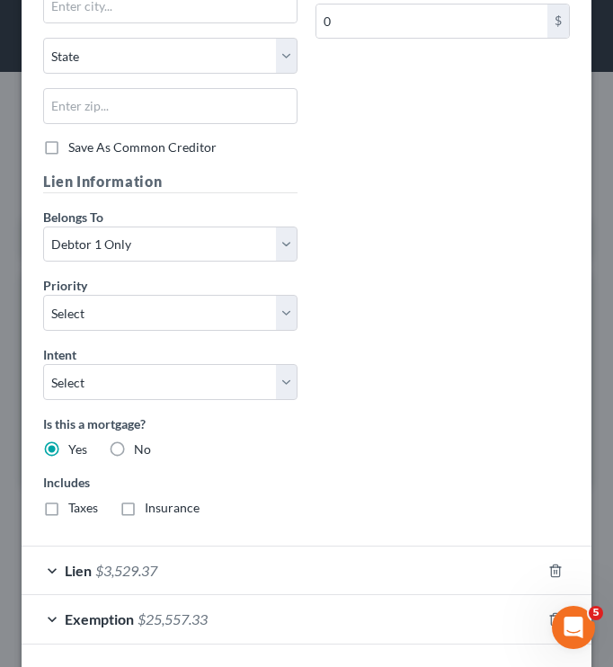
scroll to position [1241, 0]
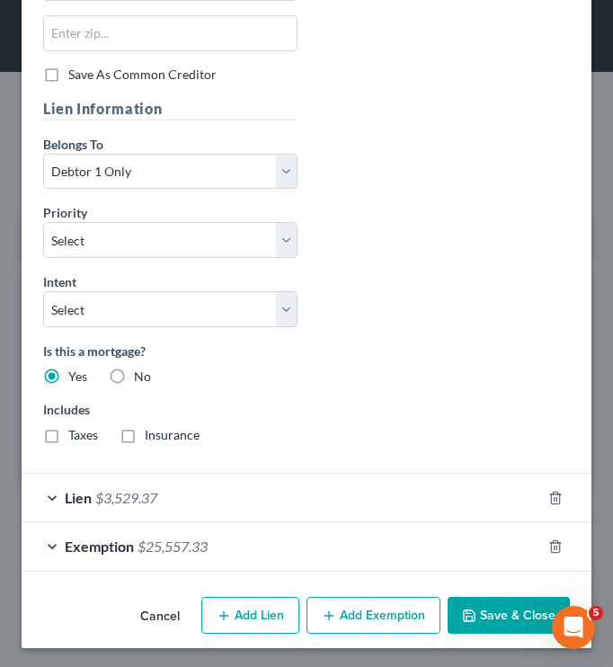
click at [326, 519] on div "Lien $3,529.37" at bounding box center [282, 498] width 520 height 48
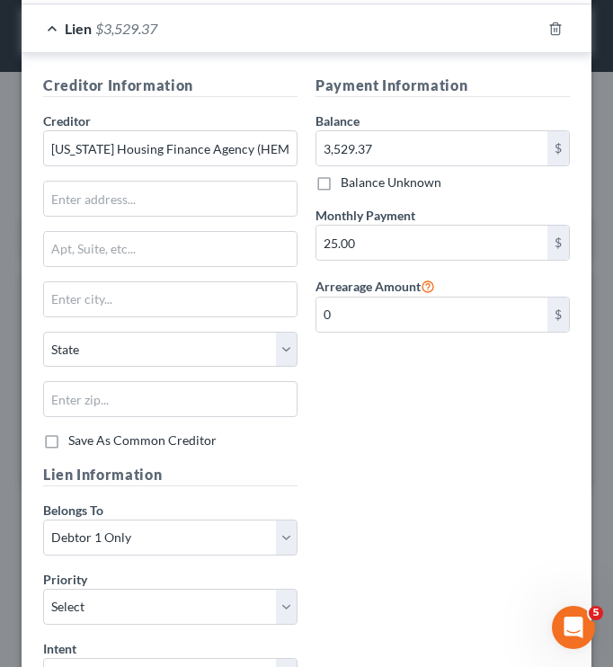
scroll to position [1710, 0]
click at [431, 401] on div "Payment Information Balance 3,529.37 $ Balance Unknown Balance Undetermined 3,5…" at bounding box center [443, 270] width 273 height 389
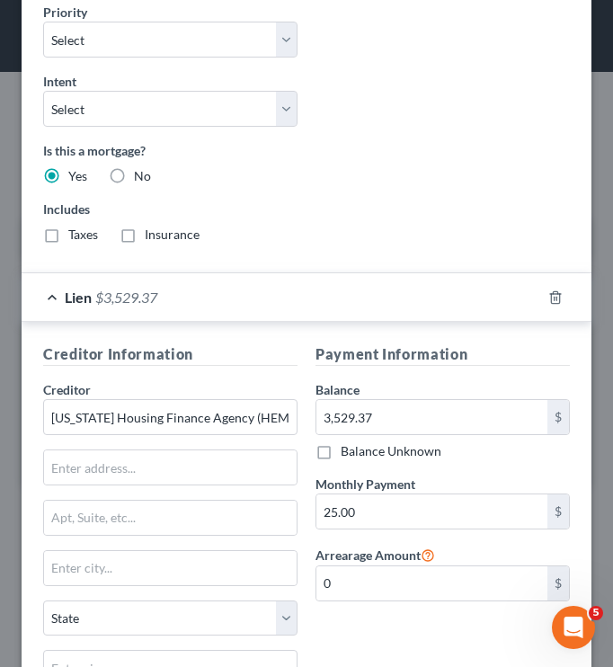
scroll to position [1444, 0]
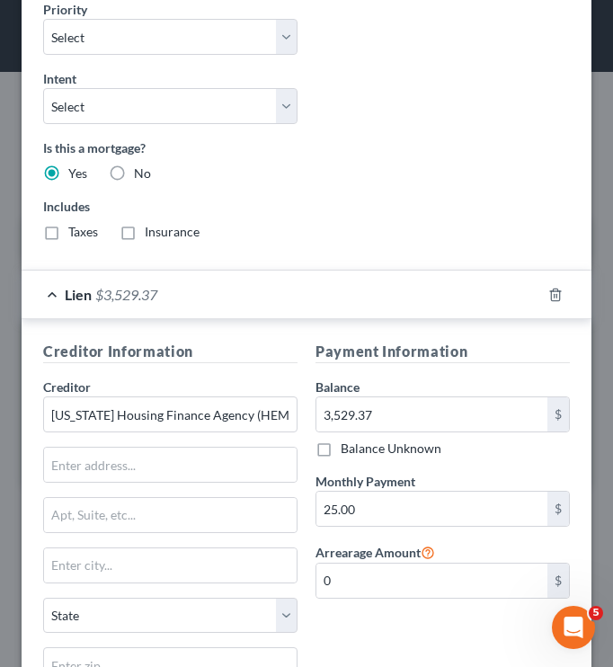
click at [157, 284] on div "Lien $3,529.37" at bounding box center [282, 295] width 520 height 48
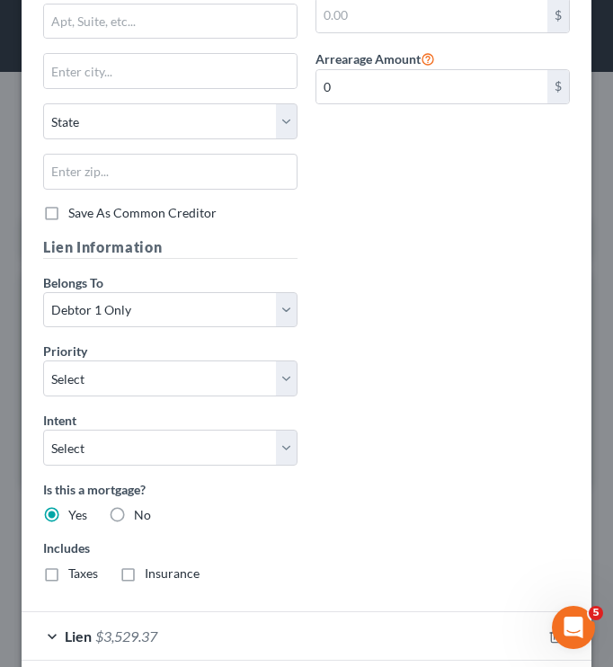
scroll to position [1244, 0]
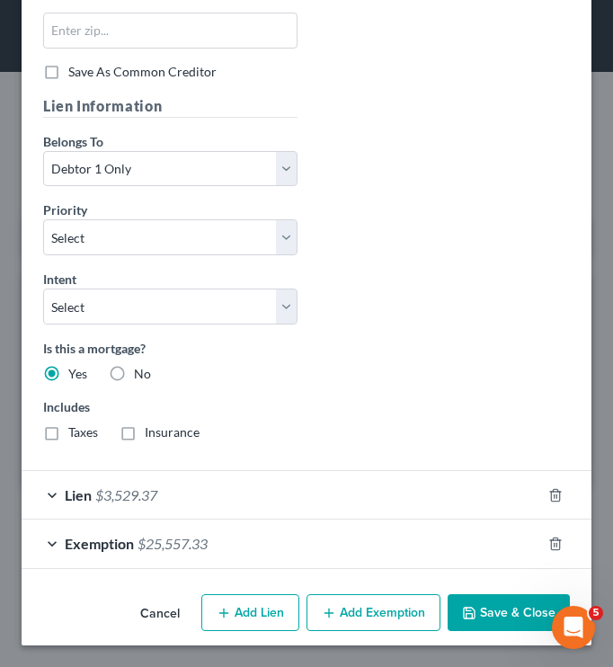
click at [210, 496] on div "Lien $3,529.37" at bounding box center [282, 495] width 520 height 48
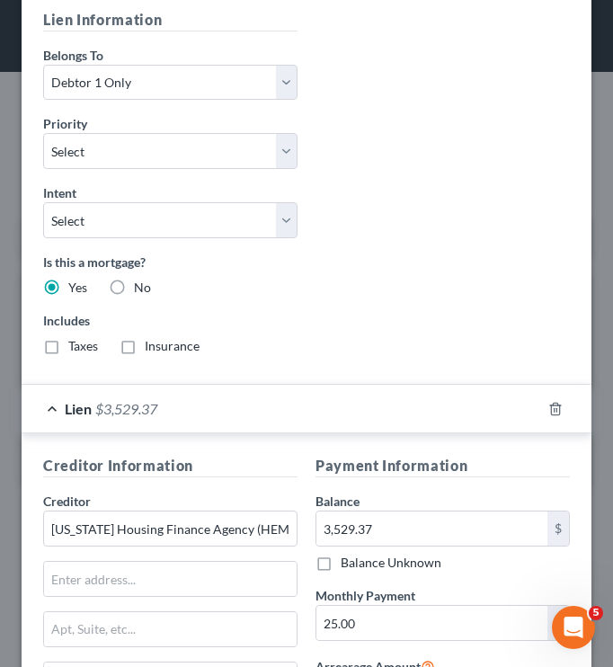
scroll to position [1331, 0]
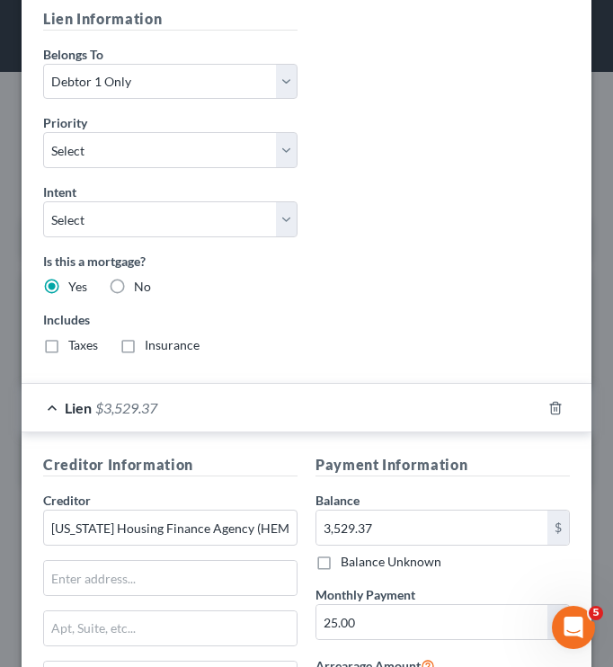
click at [290, 416] on div "Lien $3,529.37" at bounding box center [282, 408] width 520 height 48
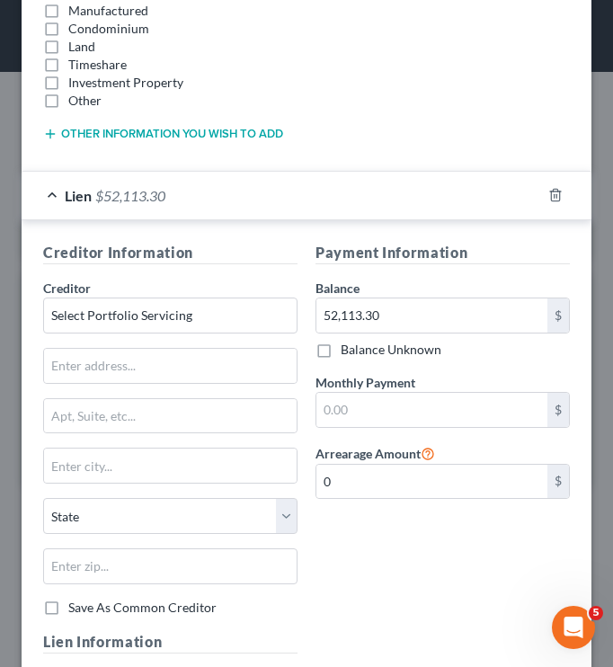
scroll to position [592, 0]
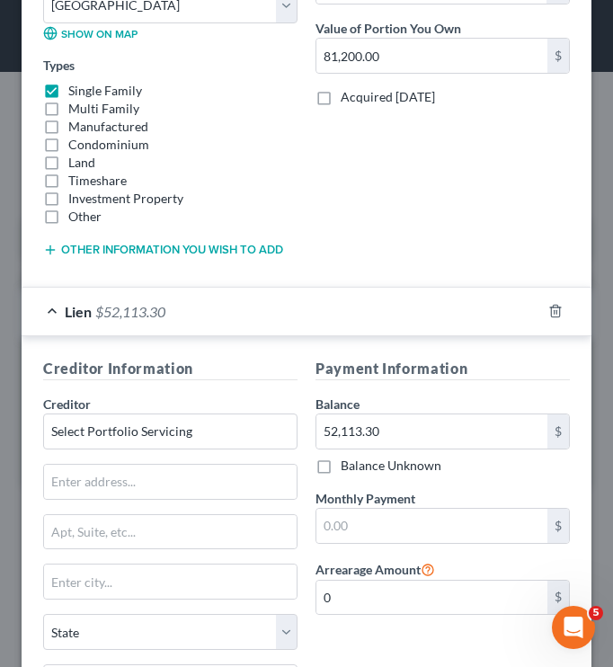
click at [237, 302] on div "Lien $52,113.30" at bounding box center [282, 312] width 520 height 48
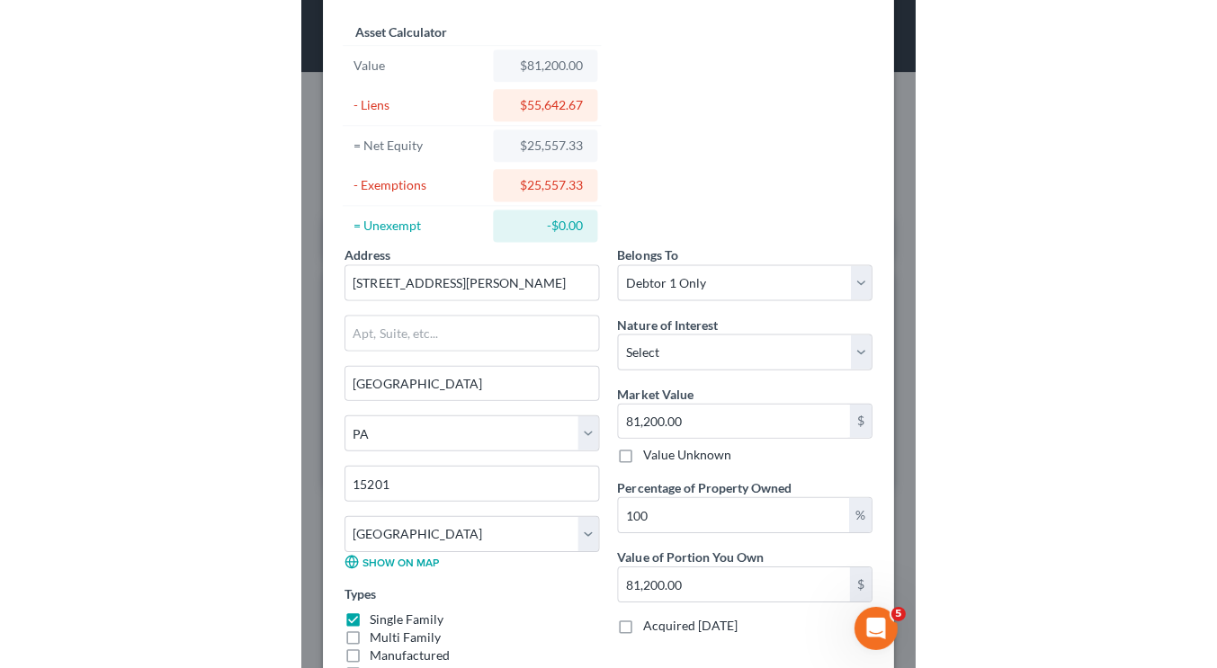
scroll to position [0, 0]
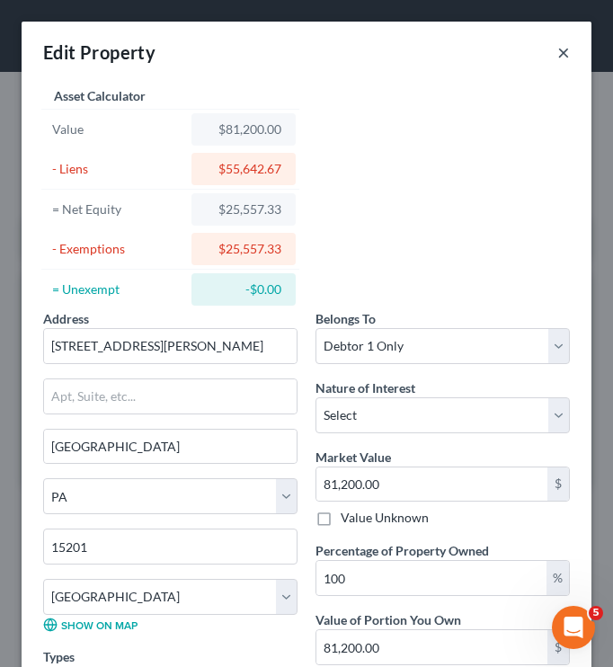
click at [558, 57] on button "×" at bounding box center [564, 52] width 13 height 22
